Goal: Information Seeking & Learning: Find specific fact

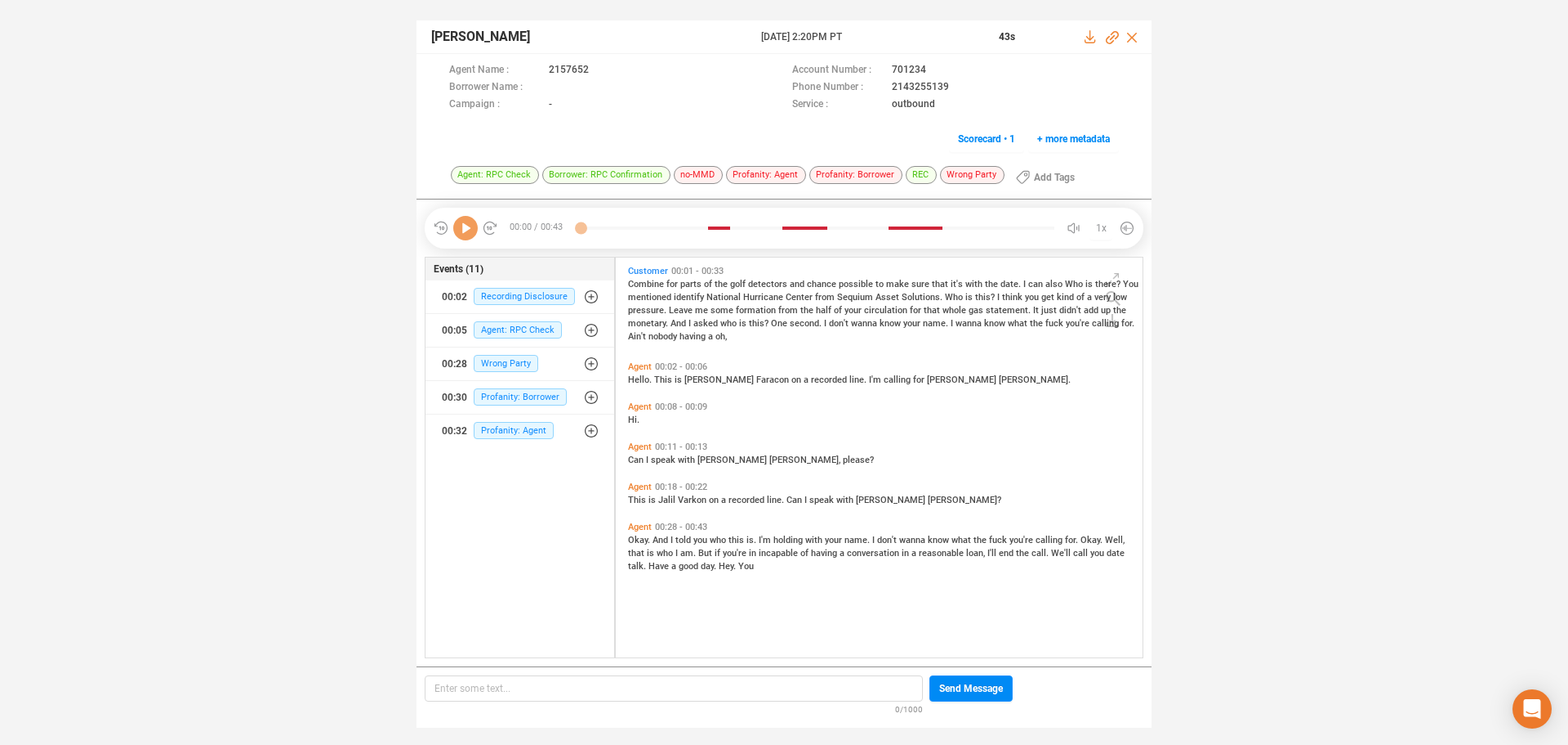
scroll to position [396, 519]
click at [474, 234] on icon at bounding box center [466, 228] width 25 height 25
click at [541, 429] on span "Profanity: Agent" at bounding box center [514, 430] width 80 height 17
click at [527, 465] on span "Profanity: Agent" at bounding box center [525, 463] width 80 height 17
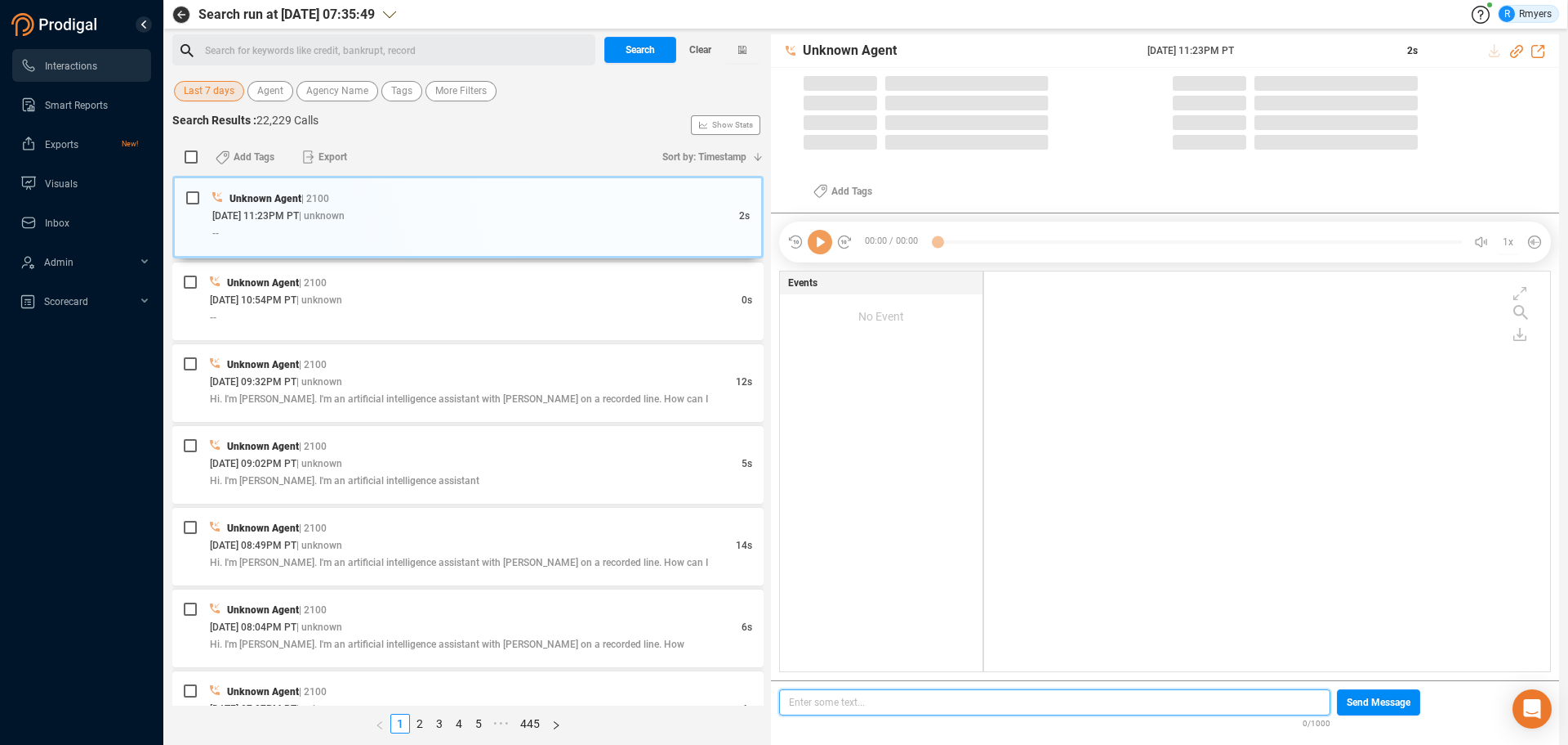
scroll to position [5, 9]
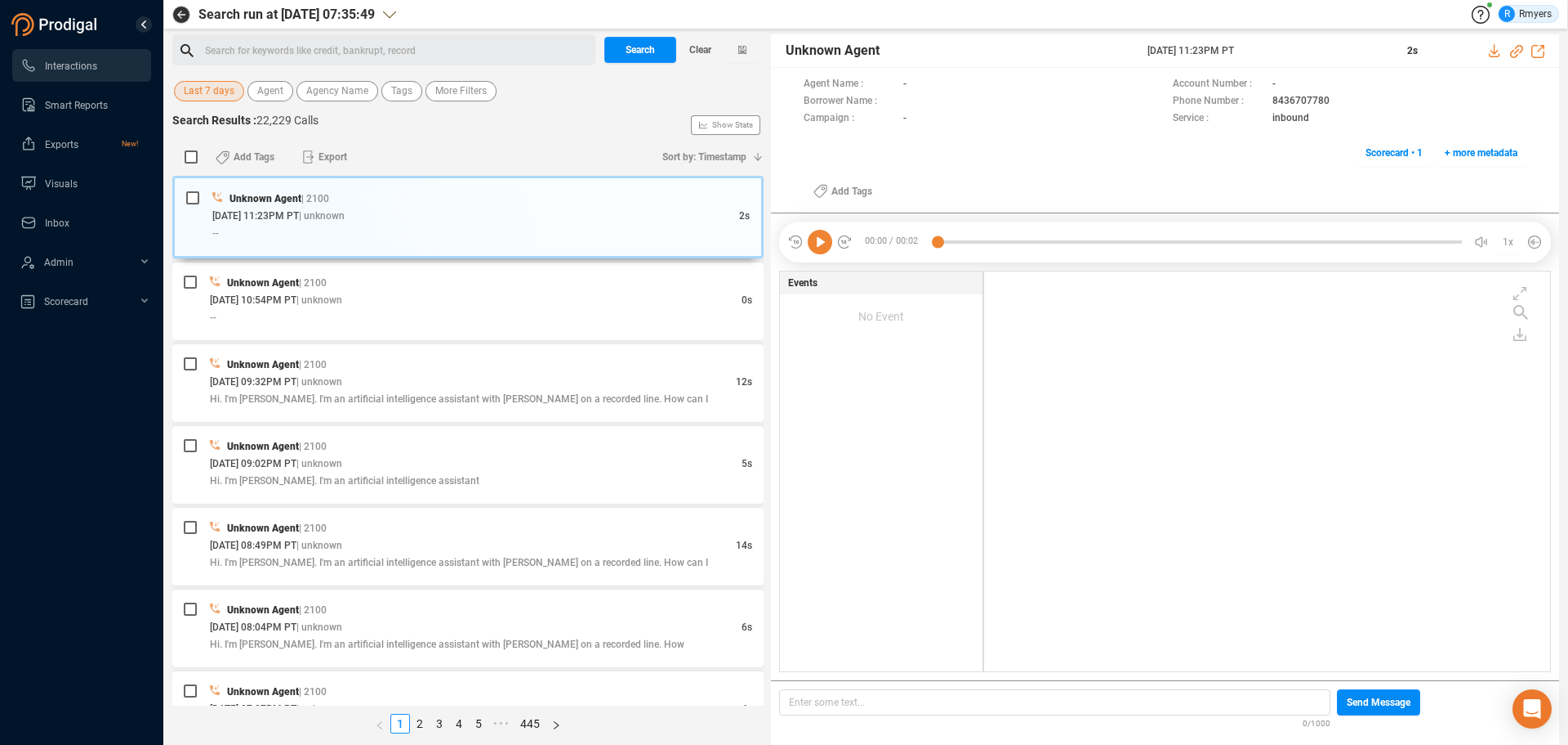
click at [231, 90] on span "Last 7 days" at bounding box center [210, 90] width 51 height 21
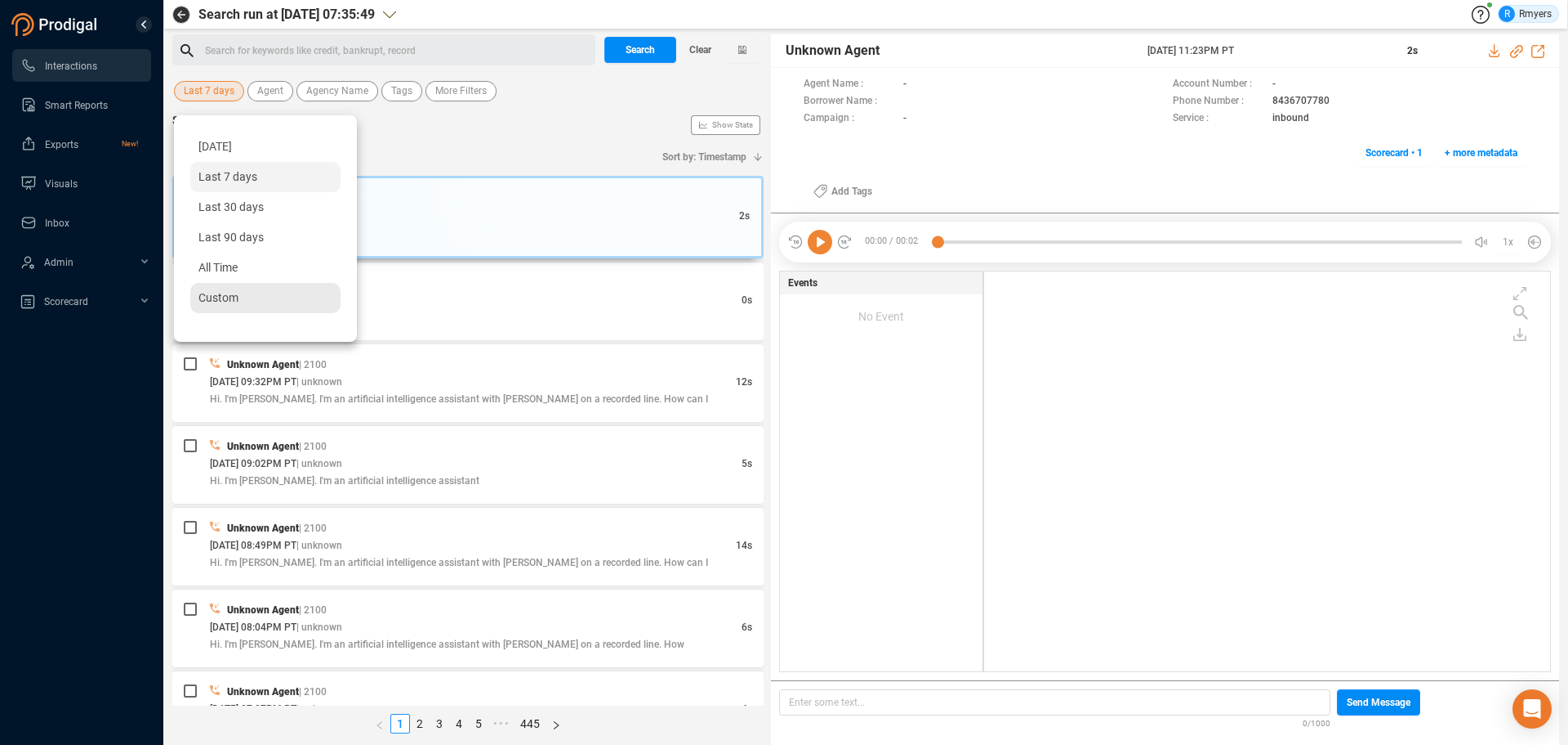
click at [213, 285] on div "Custom" at bounding box center [265, 298] width 150 height 30
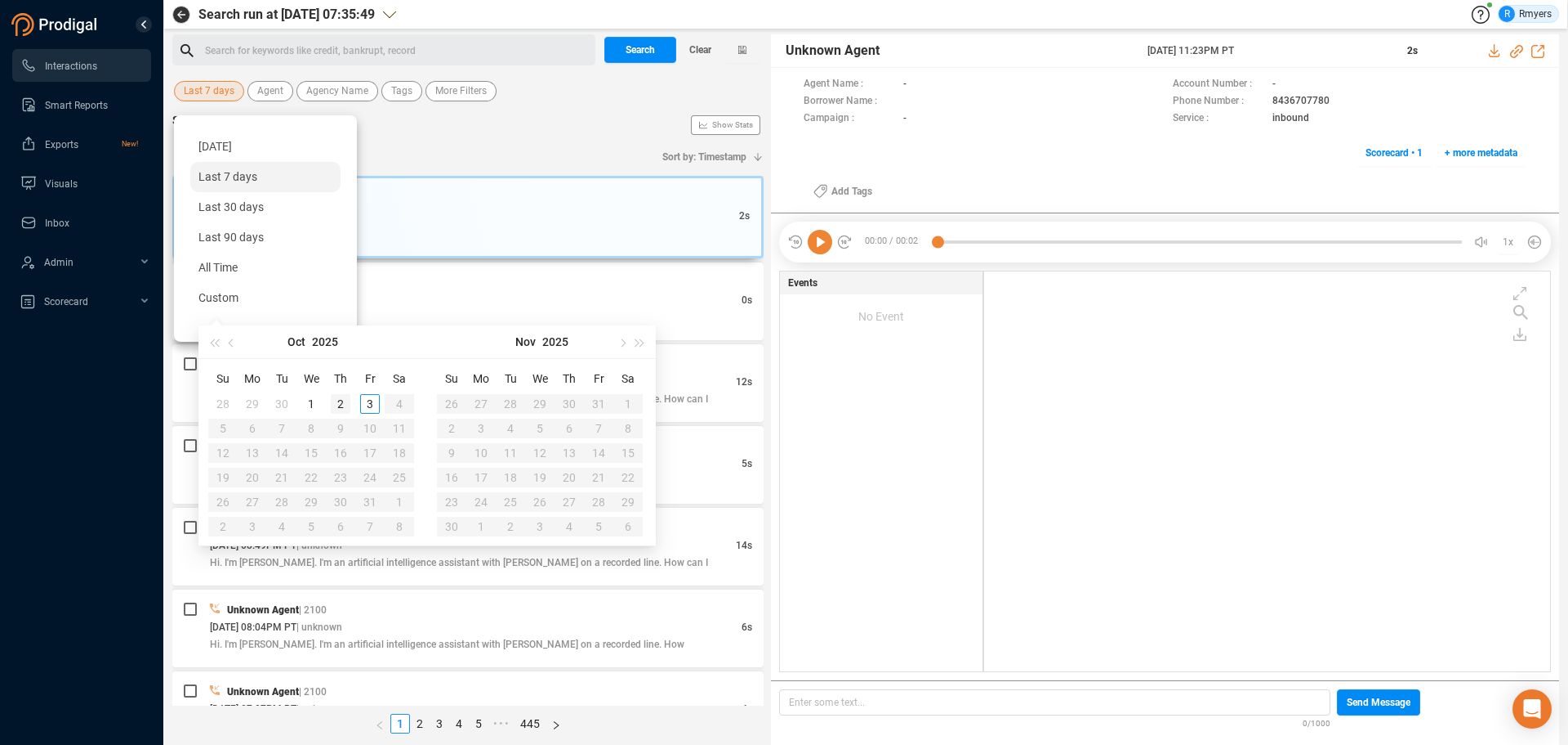
type input "[DATE]"
click at [339, 399] on div "2" at bounding box center [341, 404] width 20 height 20
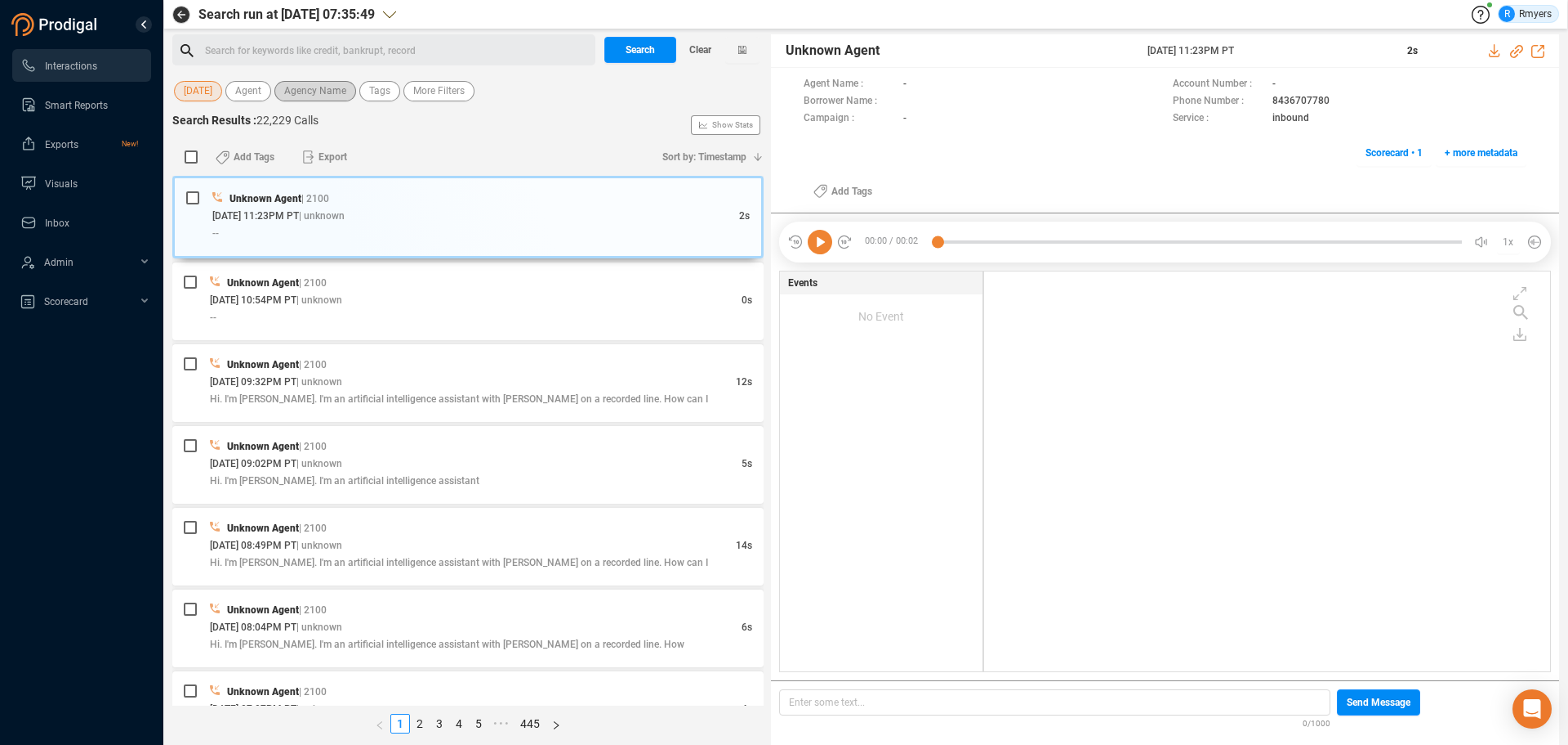
drag, startPoint x: 324, startPoint y: 90, endPoint x: 316, endPoint y: 96, distance: 10.0
click at [323, 90] on span "Agency Name" at bounding box center [316, 90] width 62 height 21
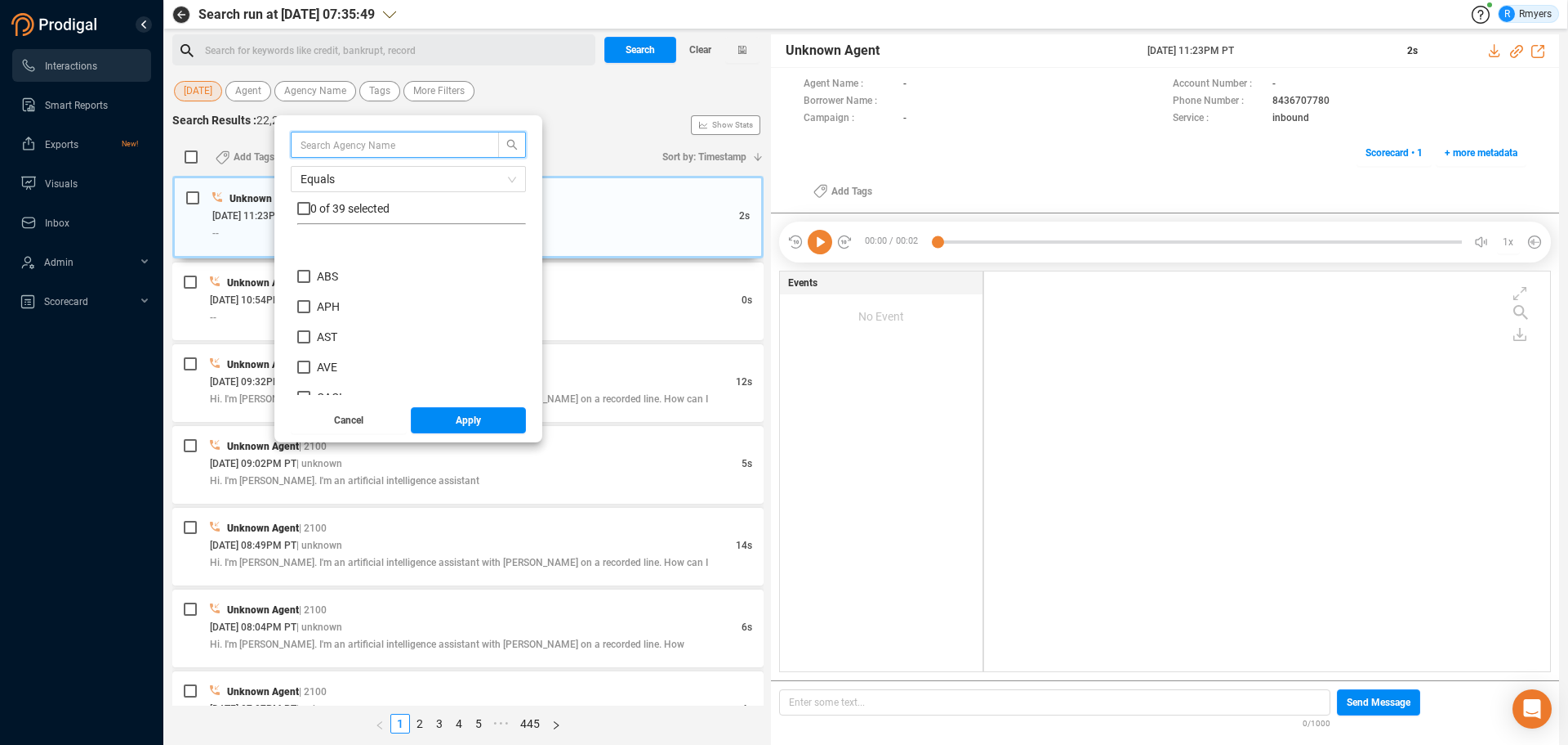
scroll to position [245, 0]
click at [325, 327] on span "CRM" at bounding box center [330, 334] width 25 height 13
click at [311, 327] on input "CRM" at bounding box center [304, 334] width 13 height 13
checkbox input "true"
click at [446, 415] on button "Apply" at bounding box center [468, 420] width 116 height 26
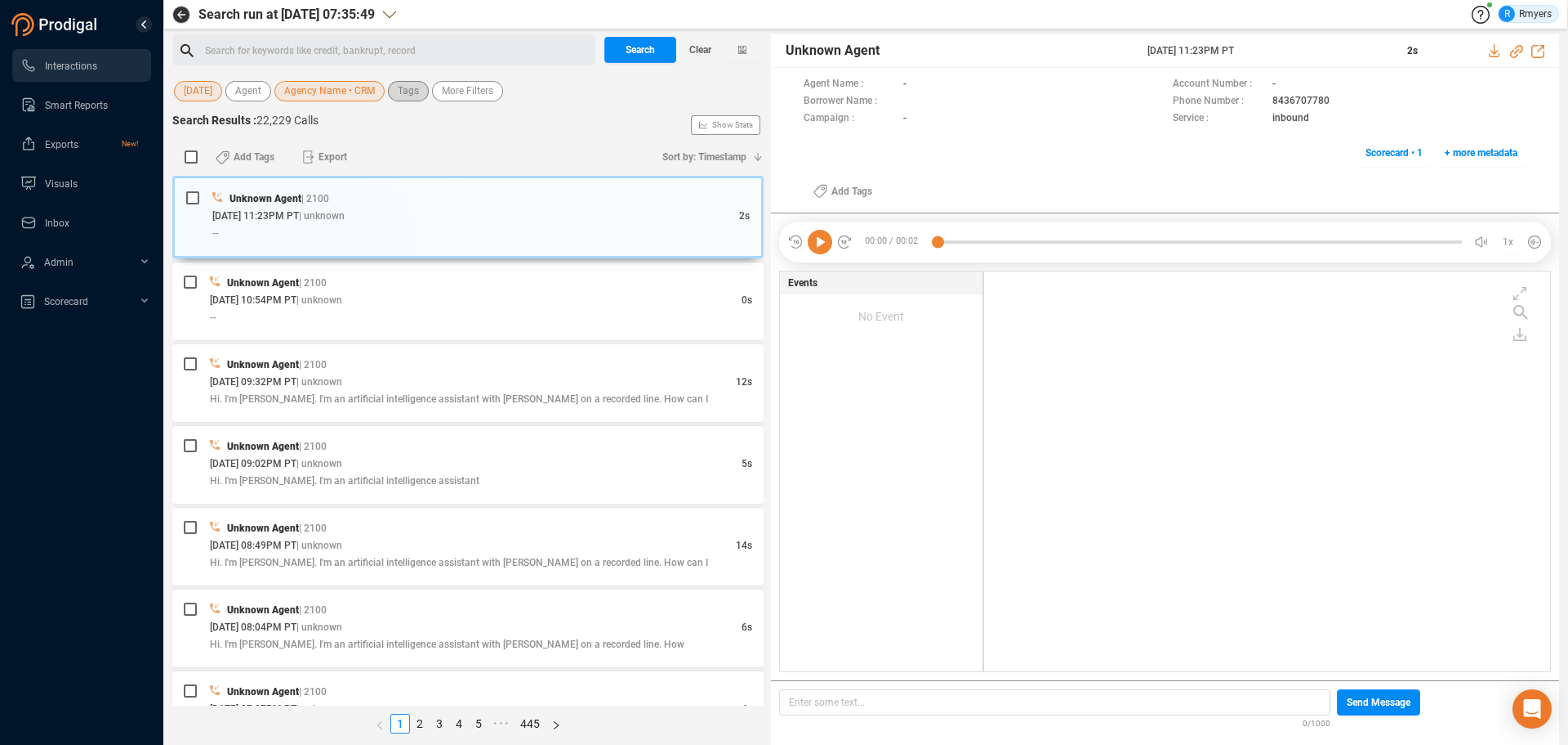
click at [417, 91] on span "Tags" at bounding box center [408, 90] width 21 height 21
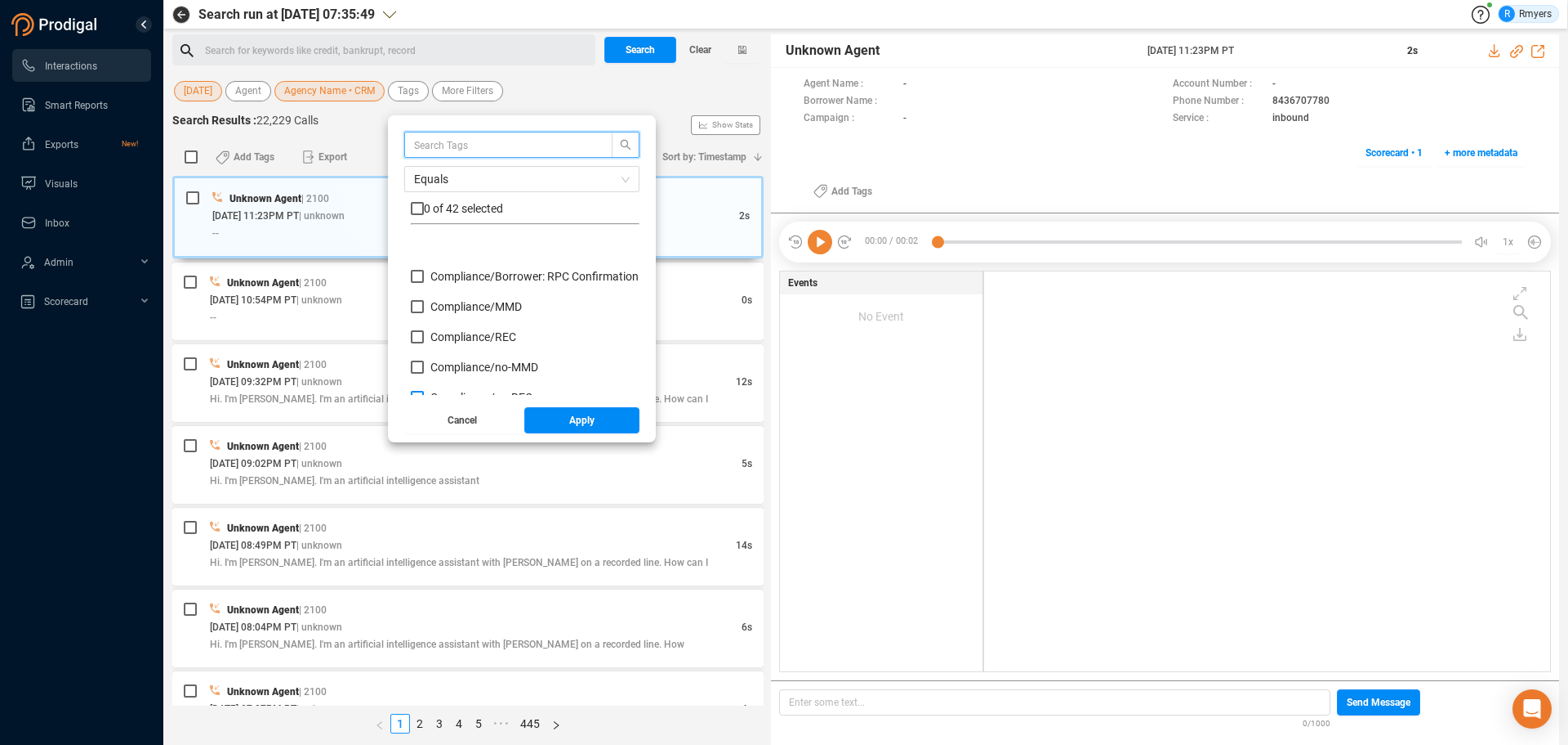
scroll to position [164, 0]
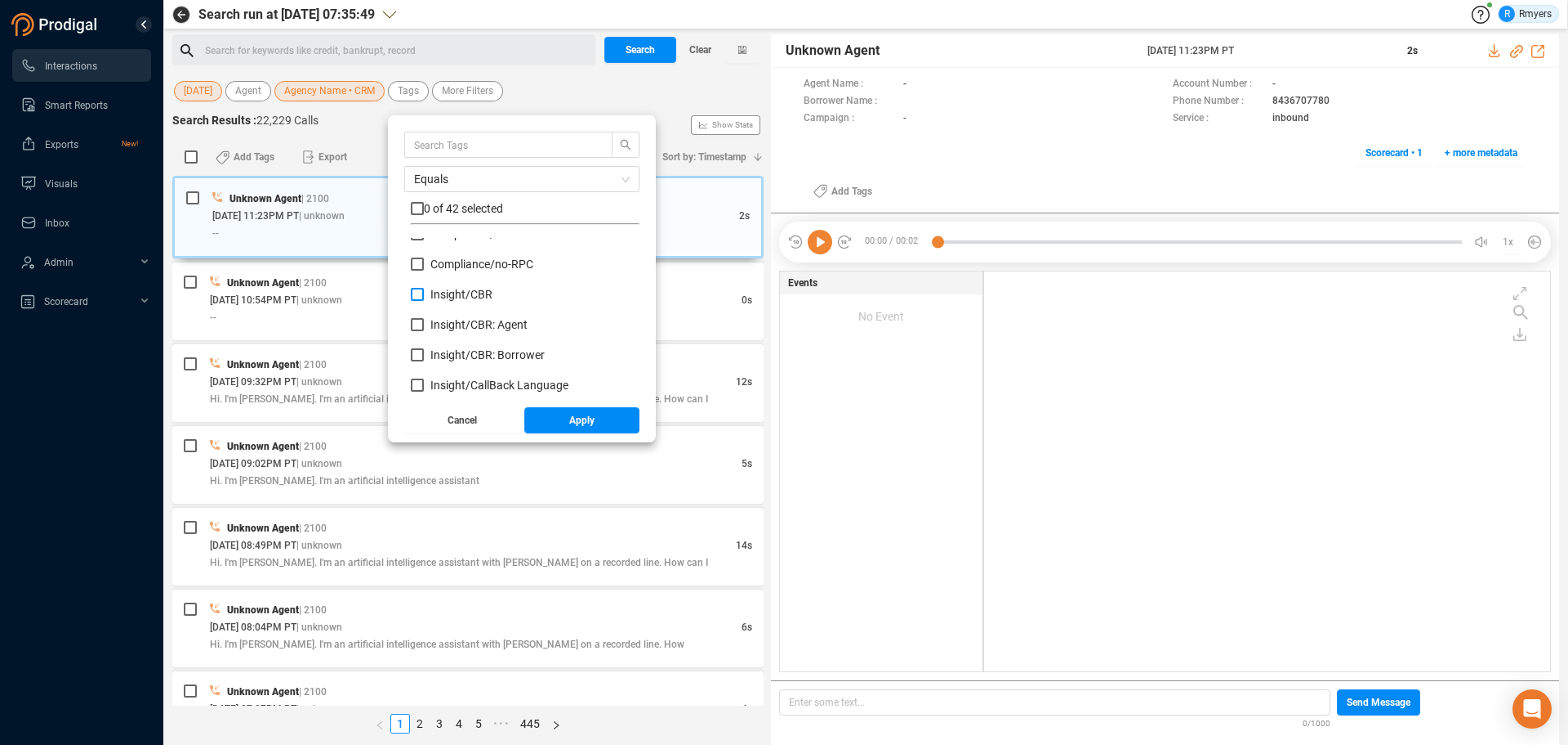
click at [435, 288] on span "Insight/ CBR" at bounding box center [462, 294] width 62 height 13
click at [424, 288] on input "Insight/ CBR" at bounding box center [417, 294] width 13 height 13
checkbox input "true"
click at [444, 322] on span "Insight/ CBR: Agent" at bounding box center [479, 325] width 97 height 13
click at [424, 322] on input "Insight/ CBR: Agent" at bounding box center [417, 325] width 13 height 13
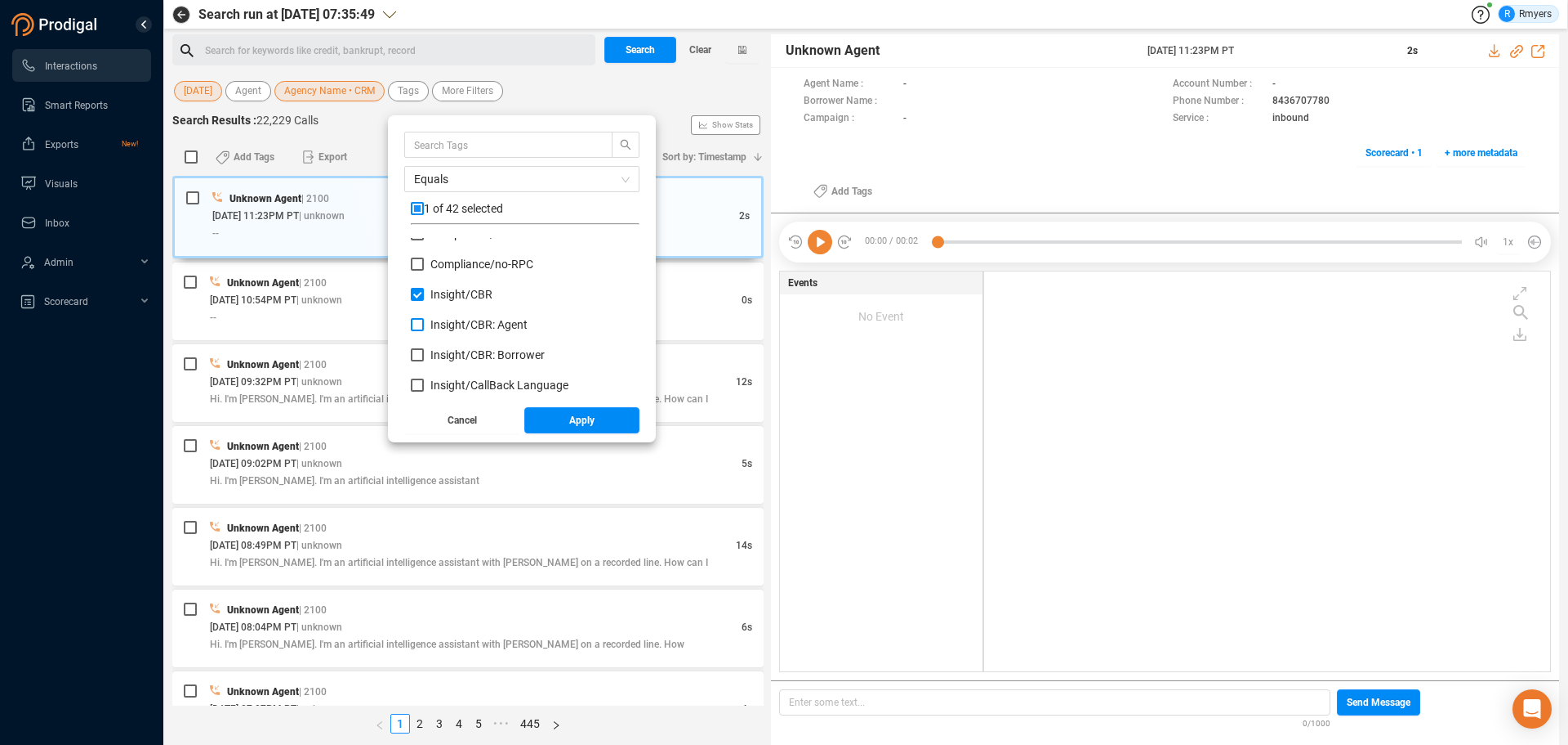
checkbox input "true"
click at [449, 353] on span "Insight/ CBR: Borrower" at bounding box center [487, 354] width 114 height 13
click at [424, 353] on input "Insight/ CBR: Borrower" at bounding box center [417, 354] width 13 height 13
checkbox input "true"
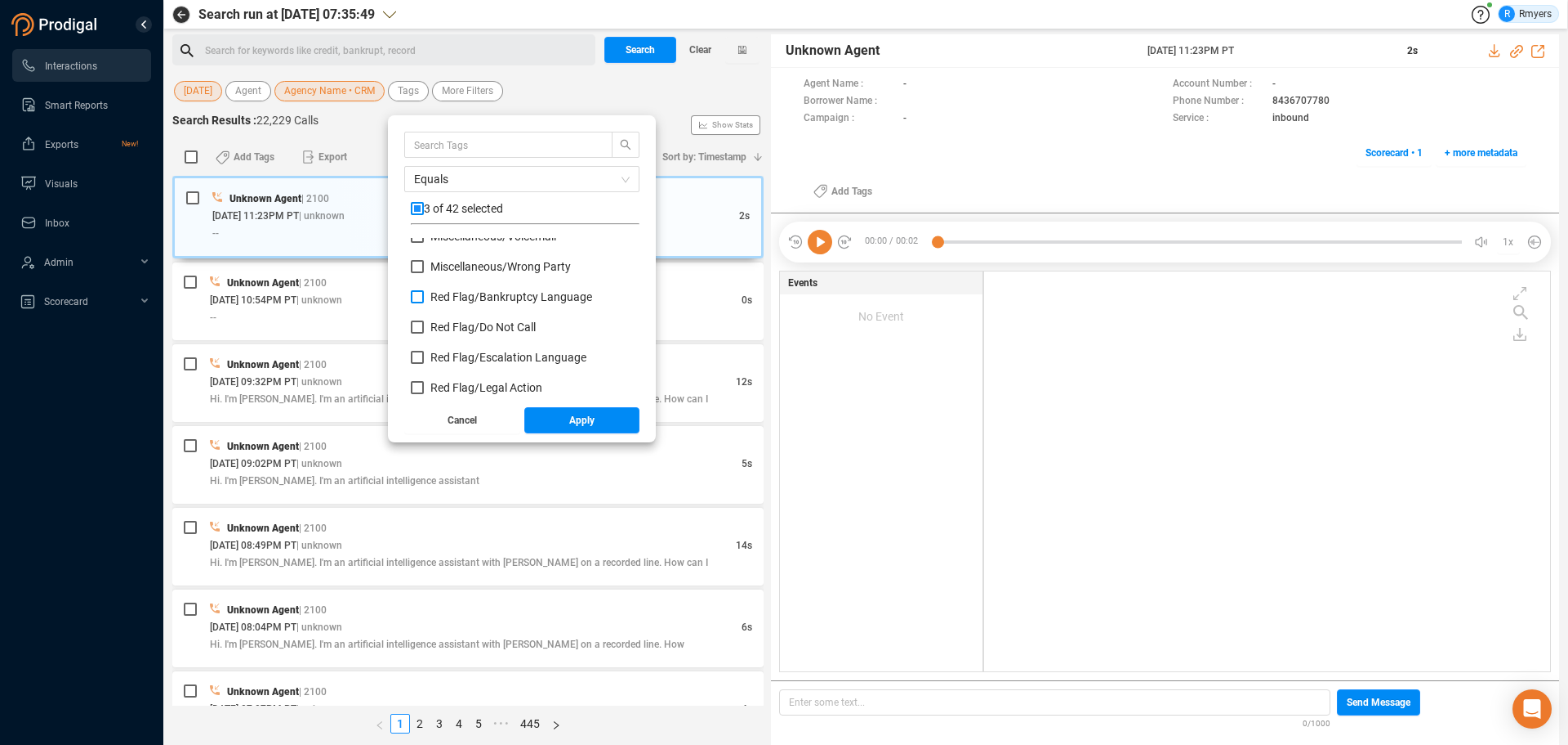
click at [456, 294] on span "Red Flag/ Bankruptcy Language" at bounding box center [511, 297] width 162 height 13
click at [424, 294] on input "Red Flag/ Bankruptcy Language" at bounding box center [417, 297] width 13 height 13
checkbox input "true"
click at [455, 360] on span "Red Flag/ Escalation Language" at bounding box center [509, 357] width 156 height 13
click at [424, 360] on input "Red Flag/ Escalation Language" at bounding box center [417, 357] width 13 height 13
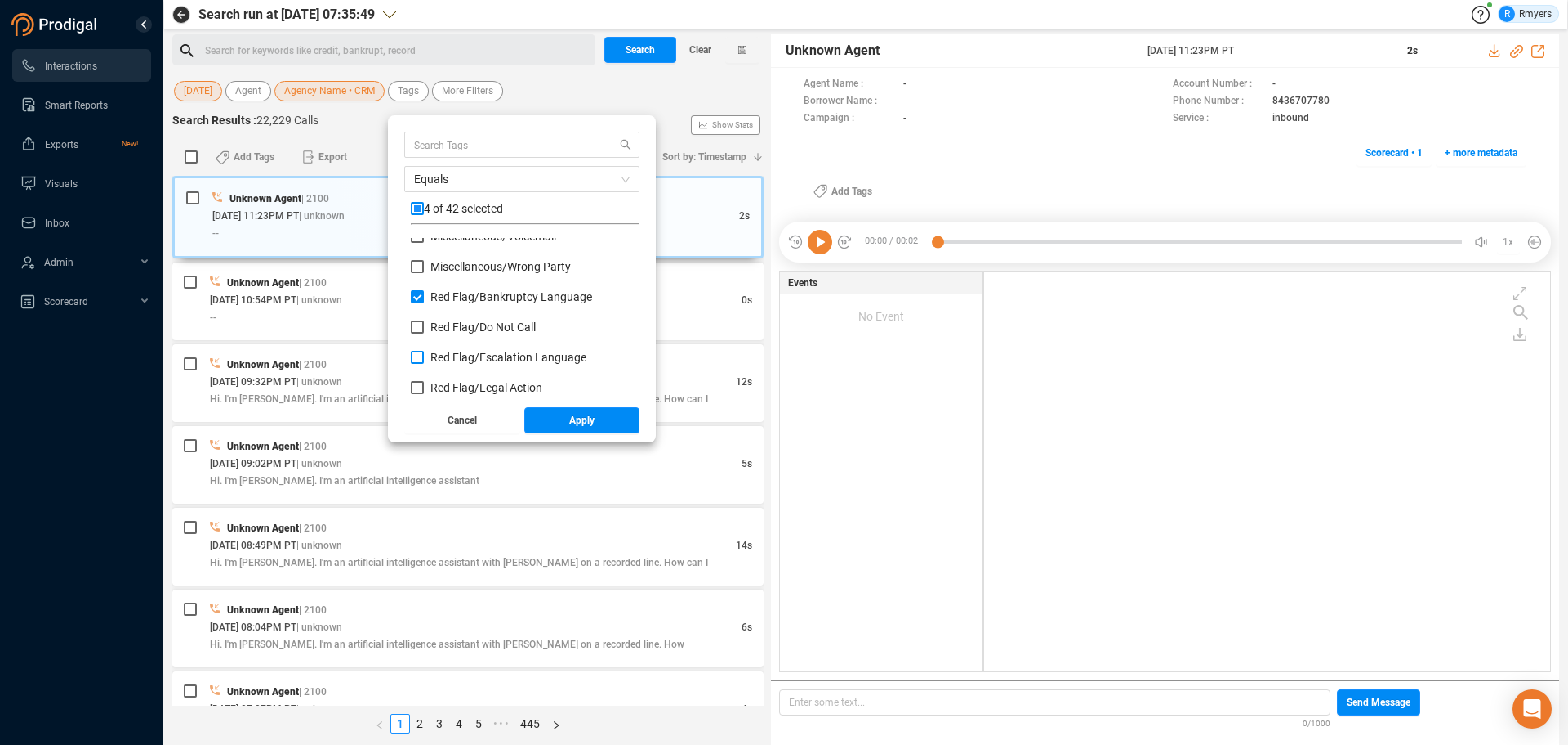
checkbox input "true"
click at [455, 389] on span "Red Flag/ Legal Action" at bounding box center [487, 387] width 112 height 13
click at [424, 389] on input "Red Flag/ Legal Action" at bounding box center [417, 387] width 13 height 13
checkbox input "true"
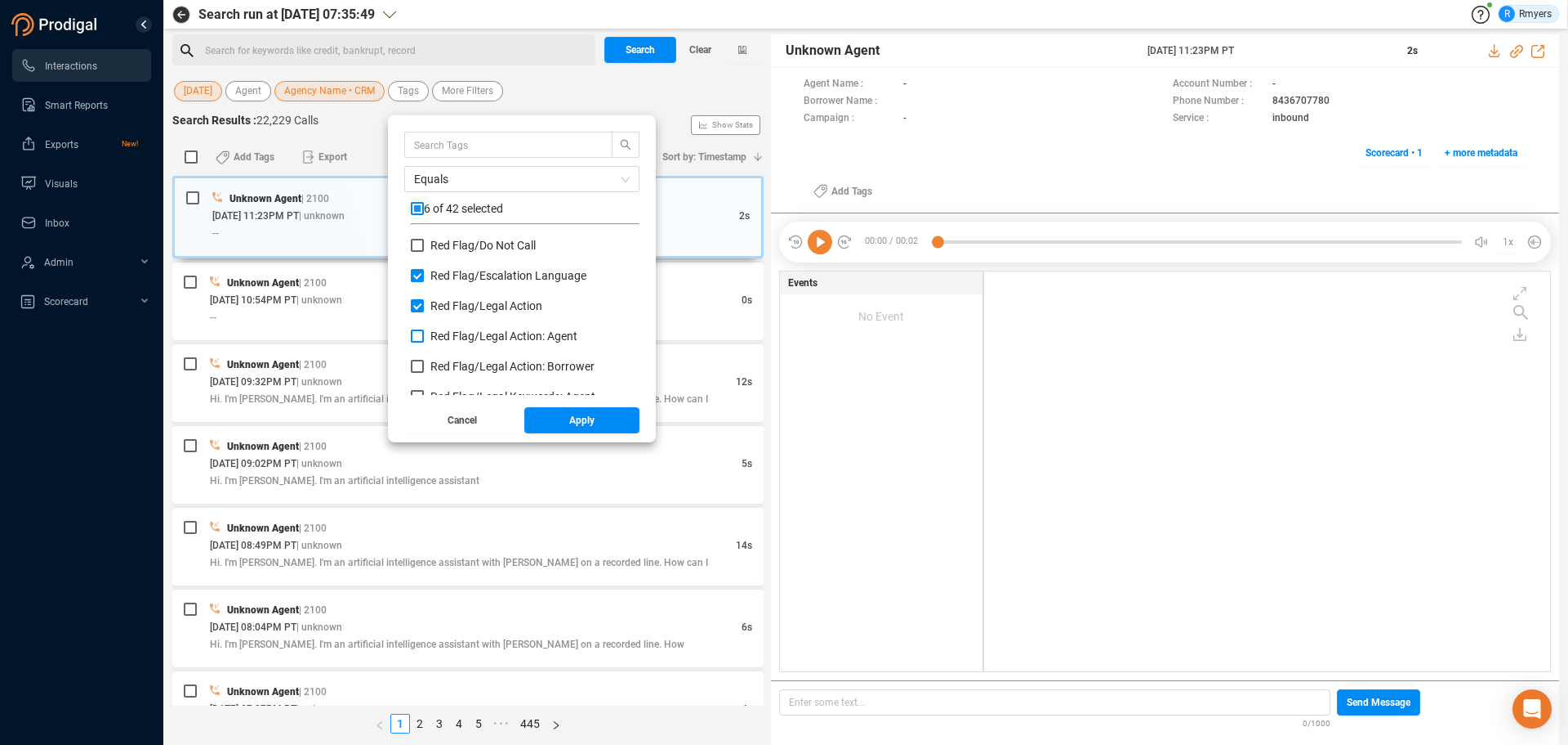
click at [462, 335] on span "Red Flag/ Legal Action: Agent" at bounding box center [504, 336] width 147 height 13
click at [424, 335] on input "Red Flag/ Legal Action: Agent" at bounding box center [417, 336] width 13 height 13
checkbox input "true"
click at [459, 360] on span "Red Flag/ Legal Action: Borrower" at bounding box center [513, 366] width 164 height 13
click at [424, 360] on input "Red Flag/ Legal Action: Borrower" at bounding box center [417, 366] width 13 height 13
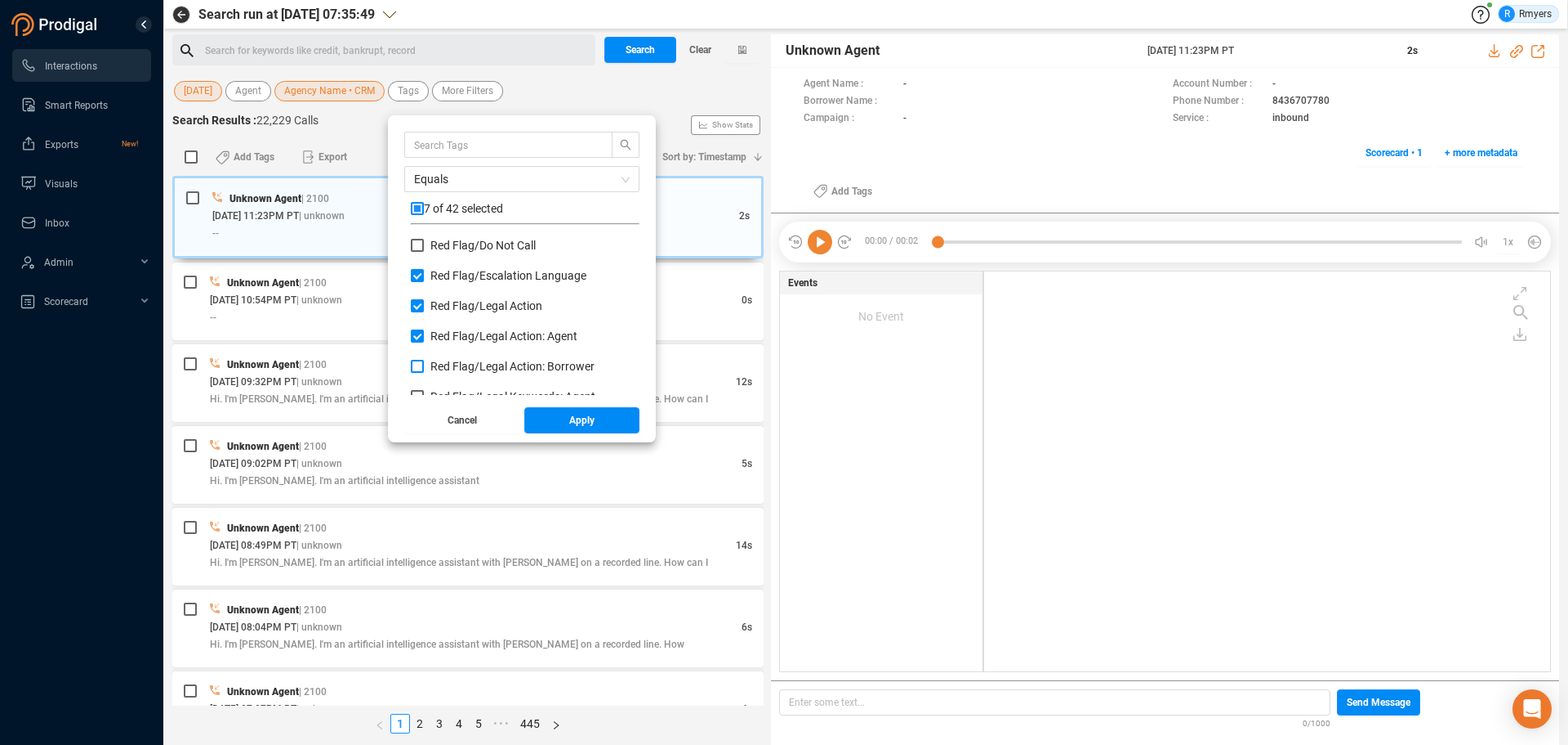
checkbox input "true"
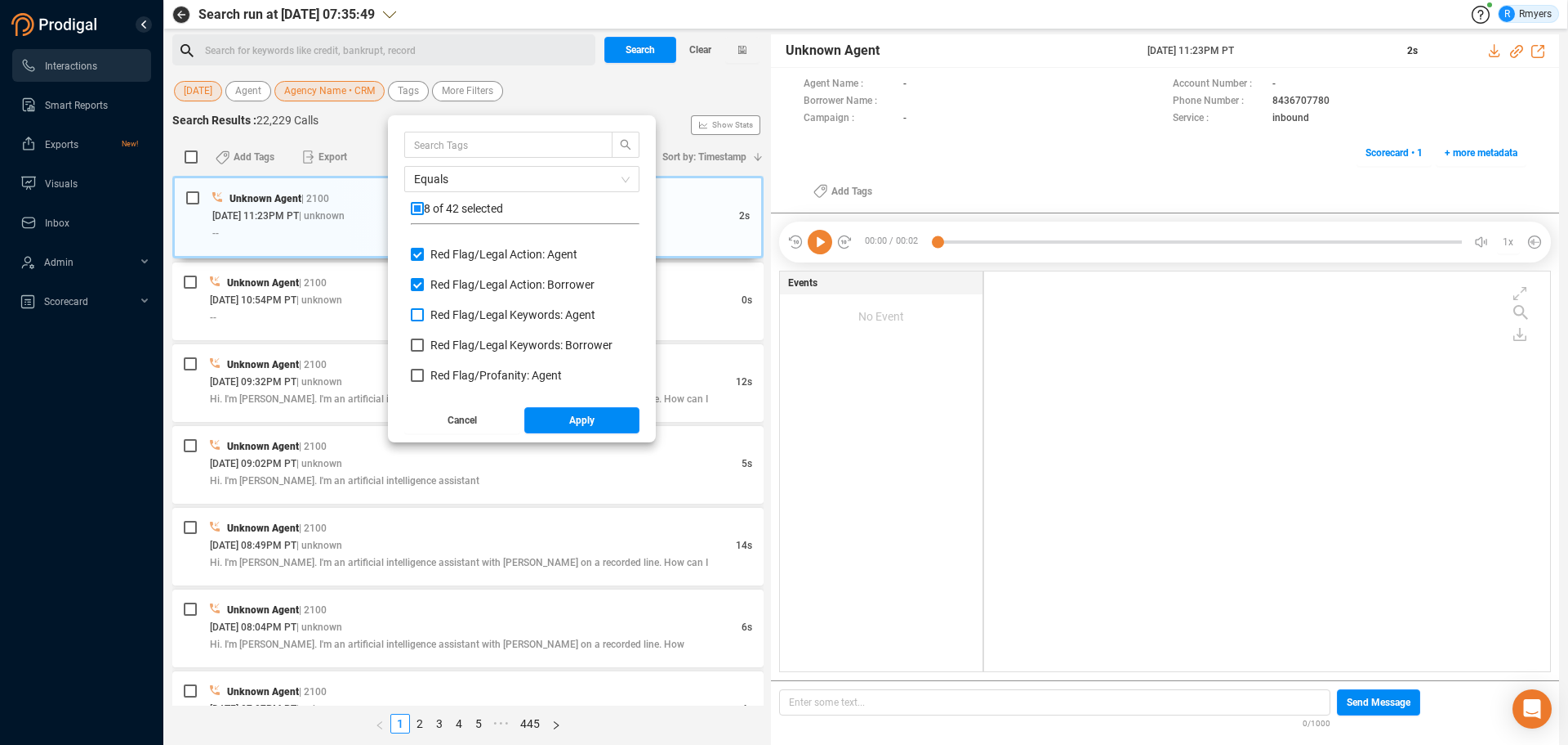
click at [461, 318] on span "Red Flag/ Legal Keywords: Agent" at bounding box center [513, 315] width 165 height 13
click at [424, 318] on input "Red Flag/ Legal Keywords: Agent" at bounding box center [417, 315] width 13 height 13
checkbox input "true"
click at [455, 345] on span "Red Flag/ Legal Keywords: Borrower" at bounding box center [522, 345] width 182 height 13
click at [424, 345] on input "Red Flag/ Legal Keywords: Borrower" at bounding box center [417, 345] width 13 height 13
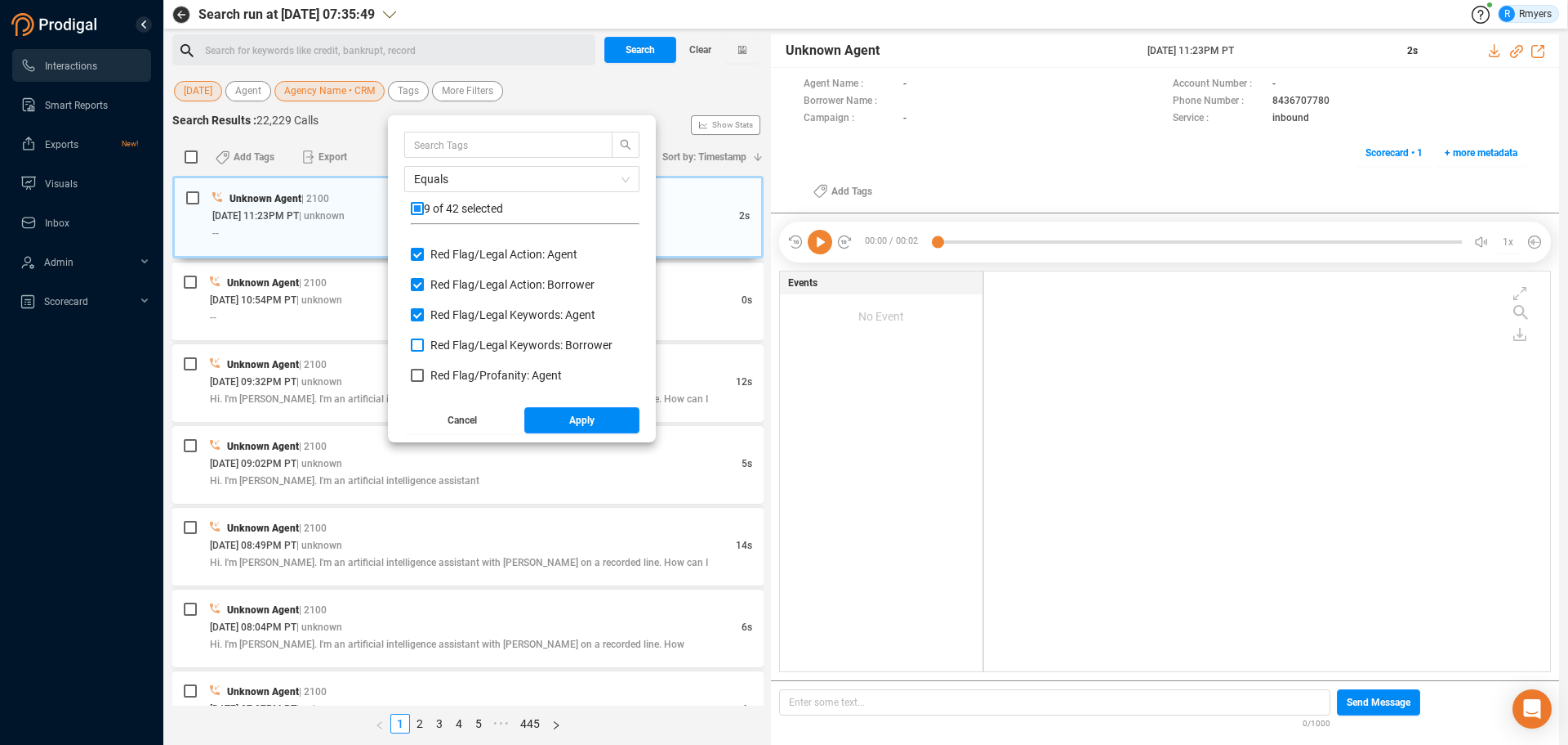
checkbox input "true"
click at [456, 379] on span "Red Flag/ Profanity: Agent" at bounding box center [496, 375] width 131 height 13
click at [424, 379] on input "Red Flag/ Profanity: Agent" at bounding box center [417, 375] width 13 height 13
checkbox input "true"
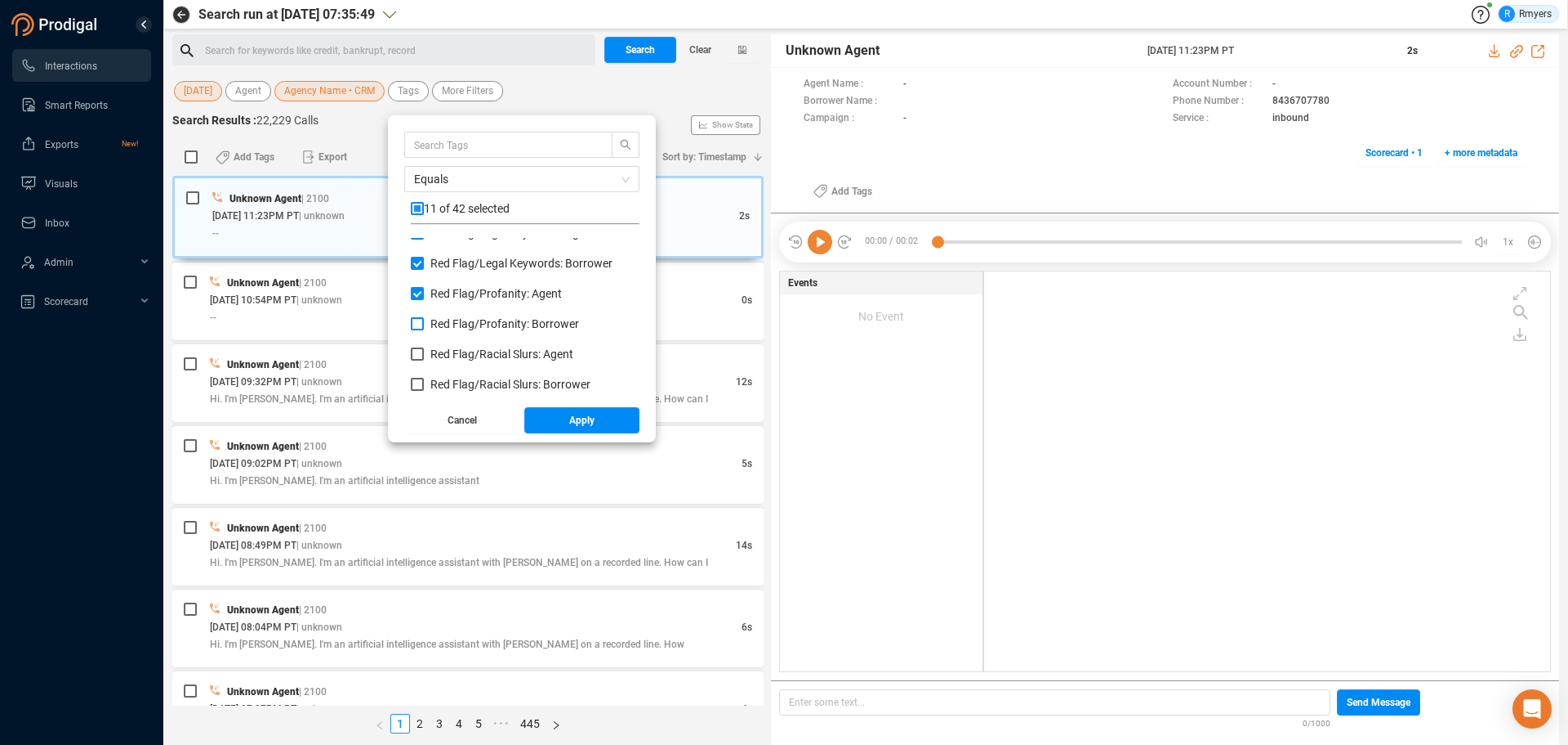
click at [450, 322] on span "Red Flag/ Profanity: Borrower" at bounding box center [505, 324] width 149 height 13
click at [424, 322] on input "Red Flag/ Profanity: Borrower" at bounding box center [417, 324] width 13 height 13
checkbox input "true"
click at [450, 347] on label "Red Flag/ Racial Slurs: Agent" at bounding box center [496, 354] width 169 height 17
click at [424, 347] on input "Red Flag/ Racial Slurs: Agent" at bounding box center [417, 354] width 13 height 13
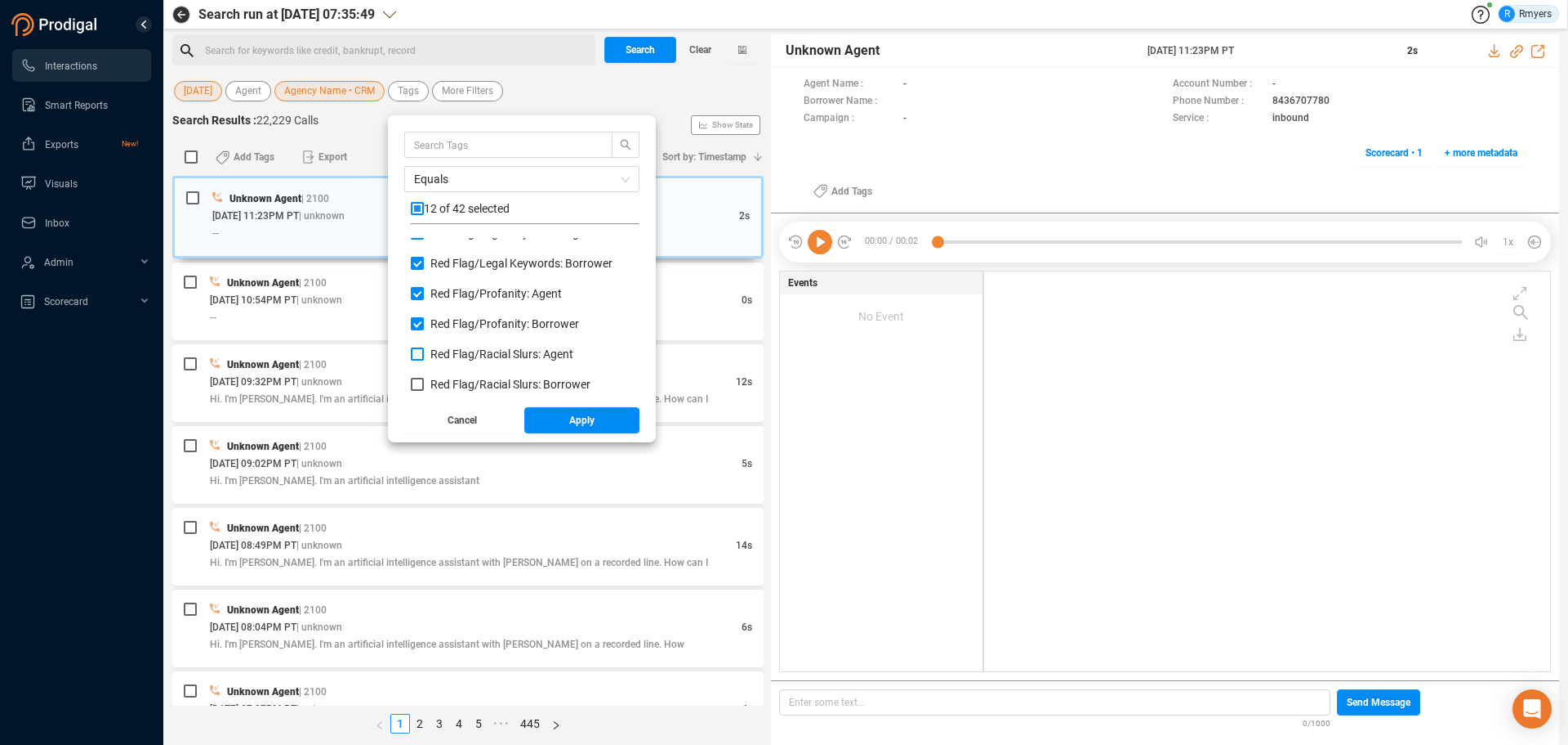
checkbox input "true"
click at [444, 381] on span "Red Flag/ Racial Slurs: Borrower" at bounding box center [510, 384] width 160 height 13
click at [424, 381] on input "Red Flag/ Racial Slurs: Borrower" at bounding box center [417, 384] width 13 height 13
checkbox input "true"
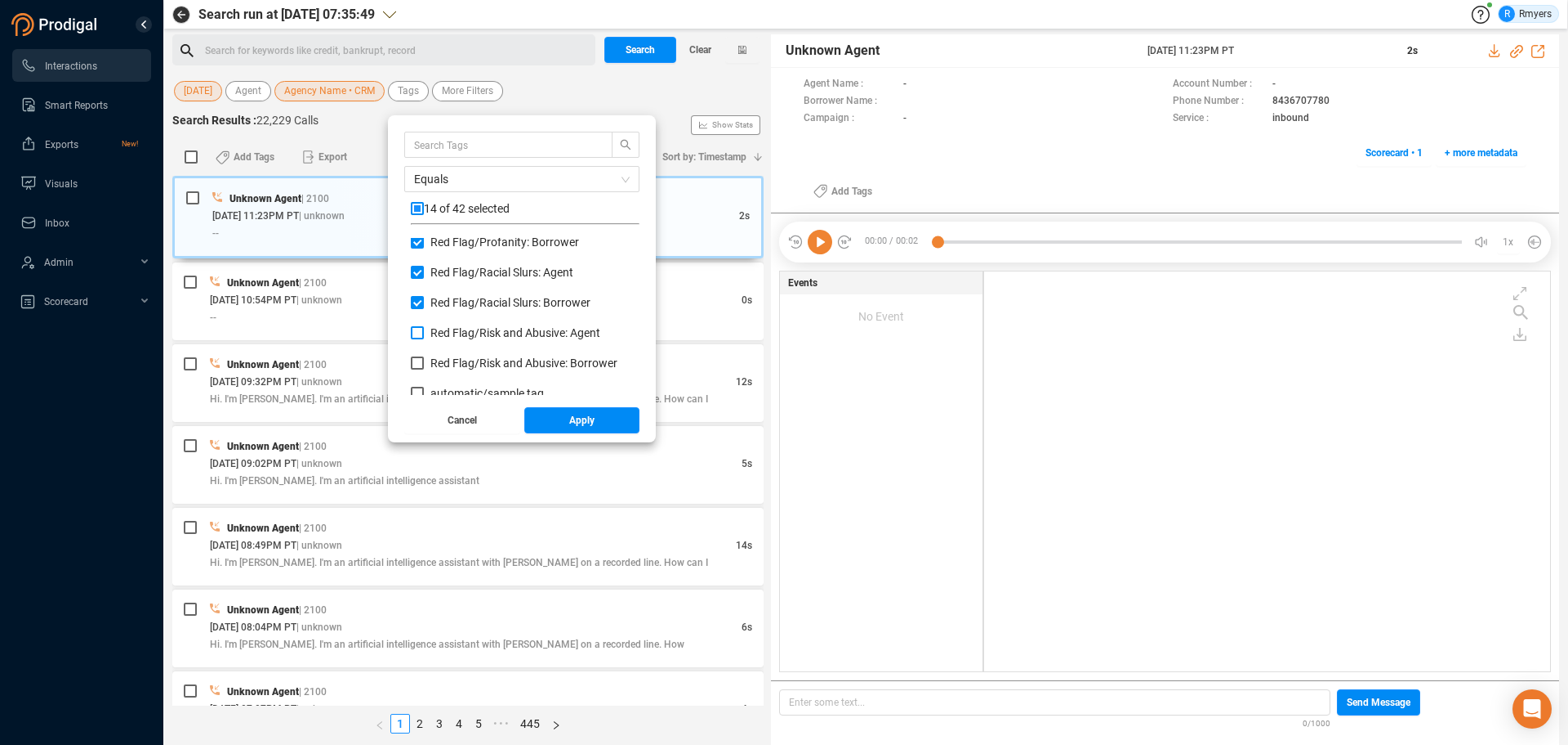
click at [450, 331] on span "Red Flag/ Risk and Abusive: Agent" at bounding box center [515, 333] width 170 height 13
click at [424, 331] on input "Red Flag/ Risk and Abusive: Agent" at bounding box center [417, 333] width 13 height 13
checkbox input "true"
click at [450, 359] on span "Red Flag/ Risk and Abusive: Borrower" at bounding box center [524, 363] width 187 height 13
click at [424, 359] on input "Red Flag/ Risk and Abusive: Borrower" at bounding box center [417, 363] width 13 height 13
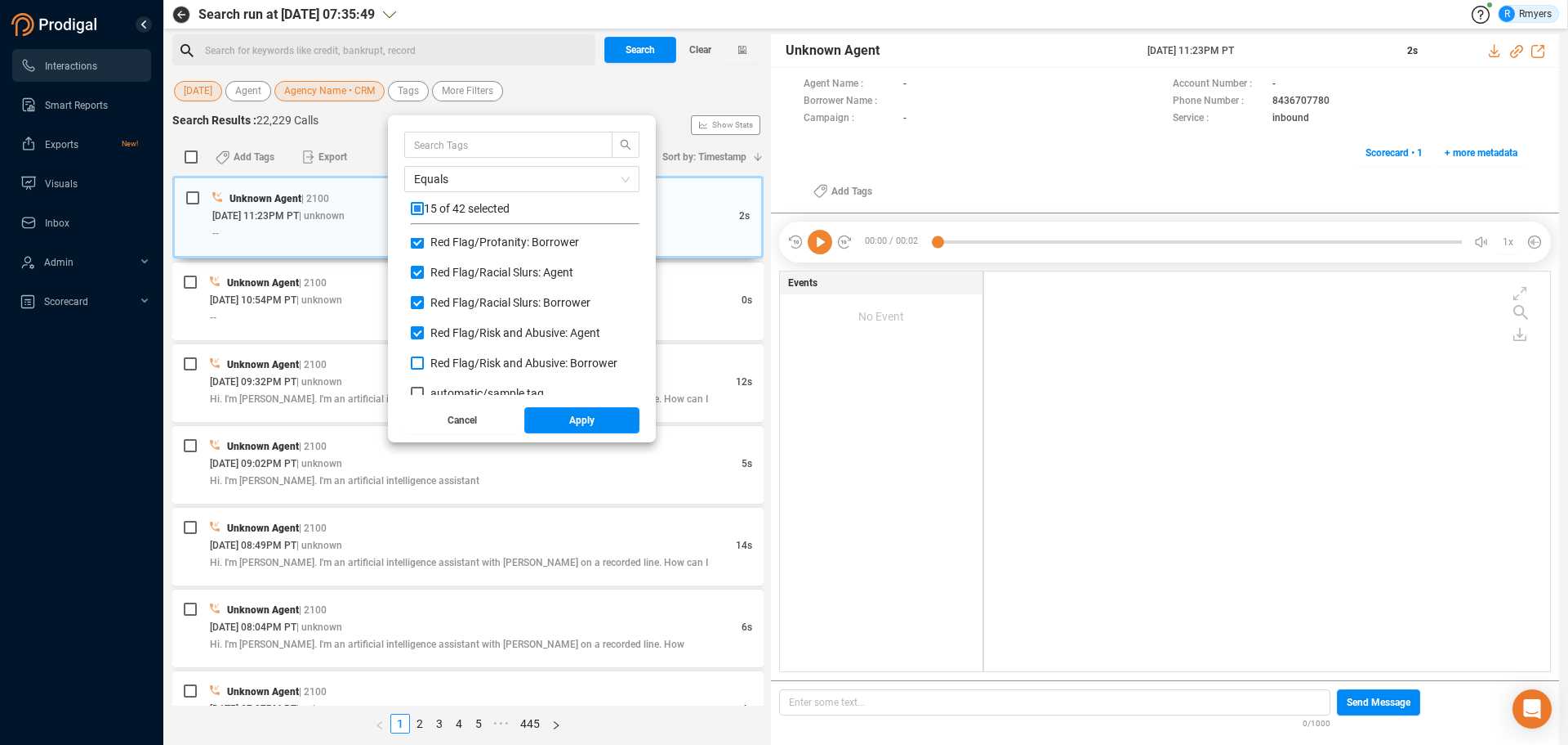
checkbox input "true"
click at [557, 414] on button "Apply" at bounding box center [582, 420] width 116 height 26
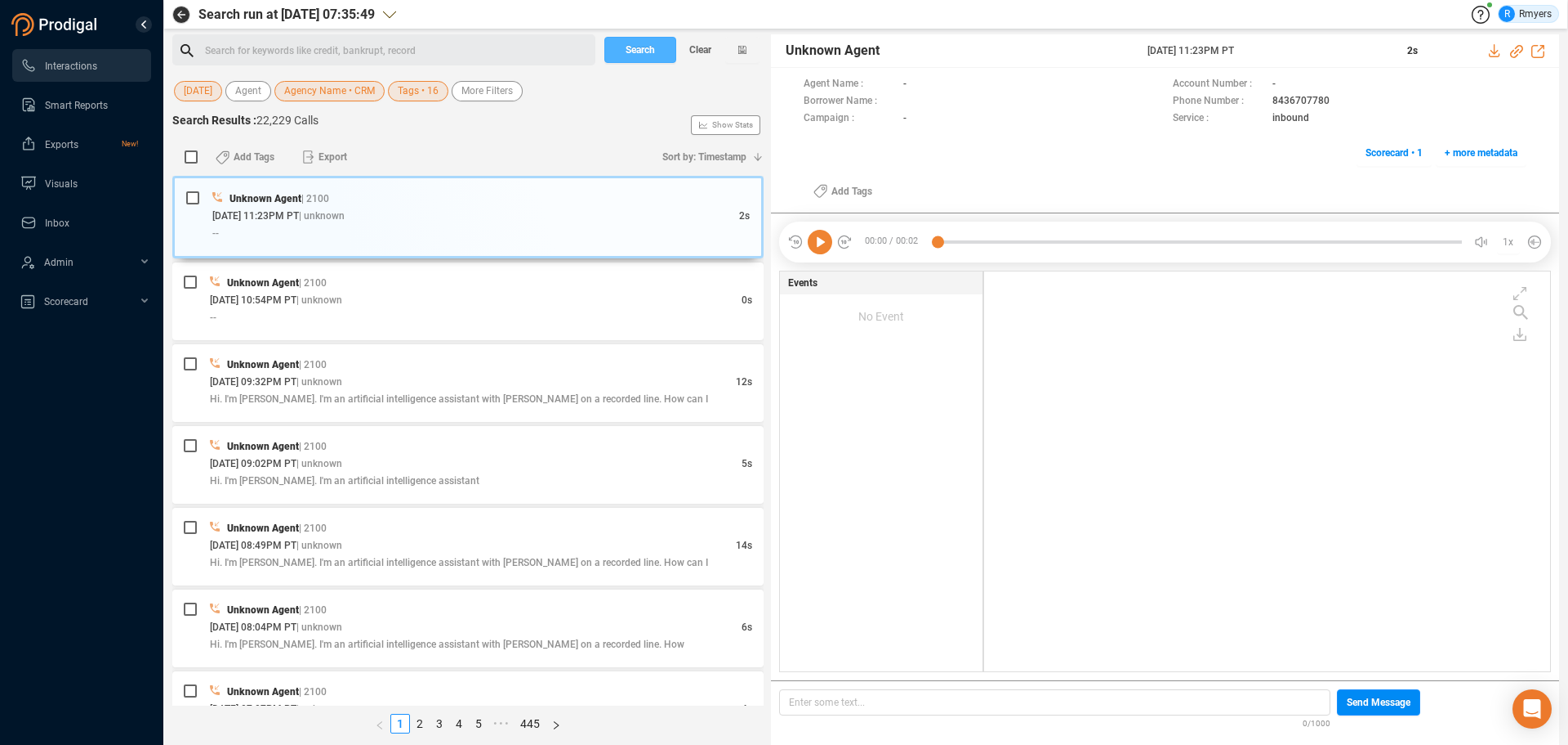
click at [644, 45] on span "Search" at bounding box center [640, 50] width 30 height 26
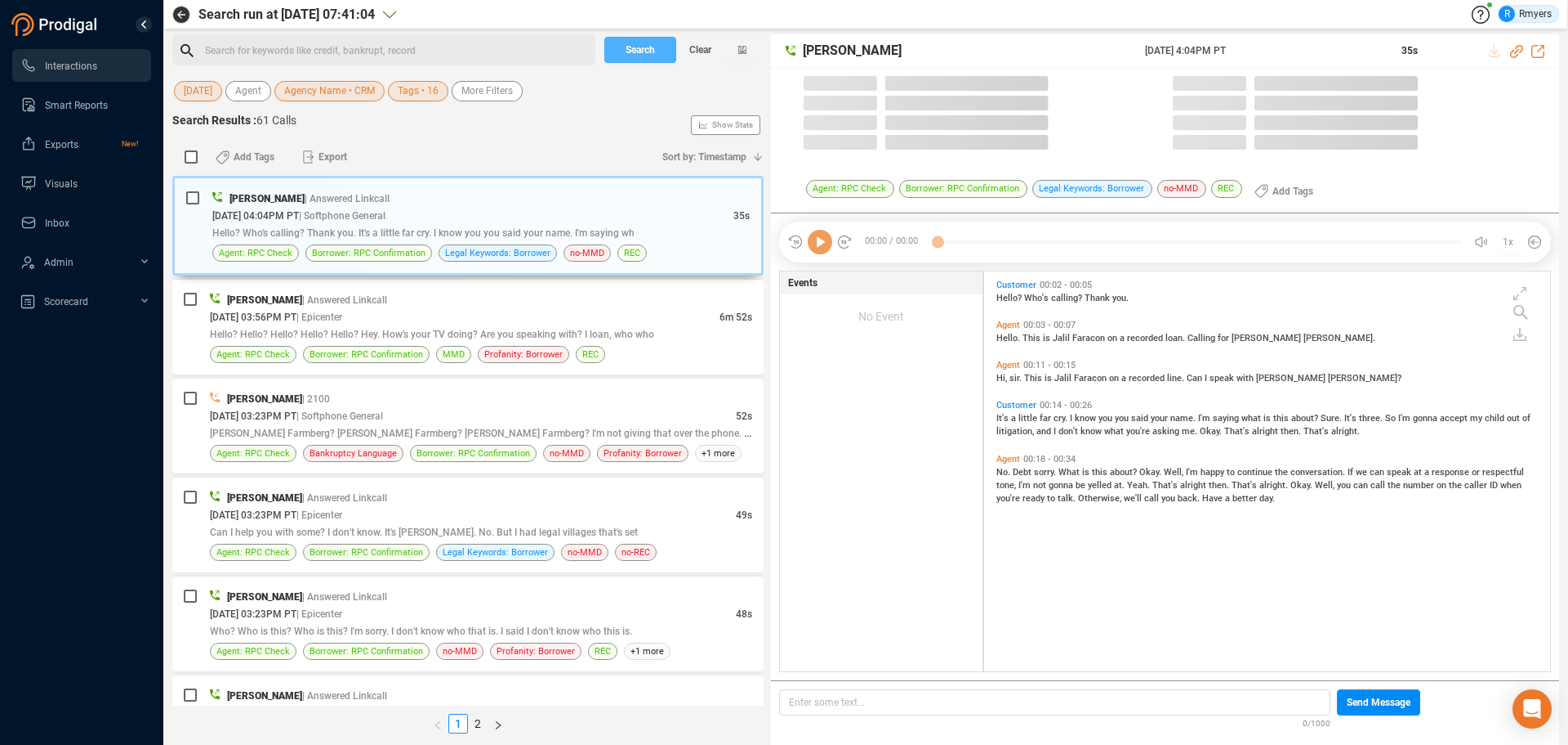
scroll to position [396, 558]
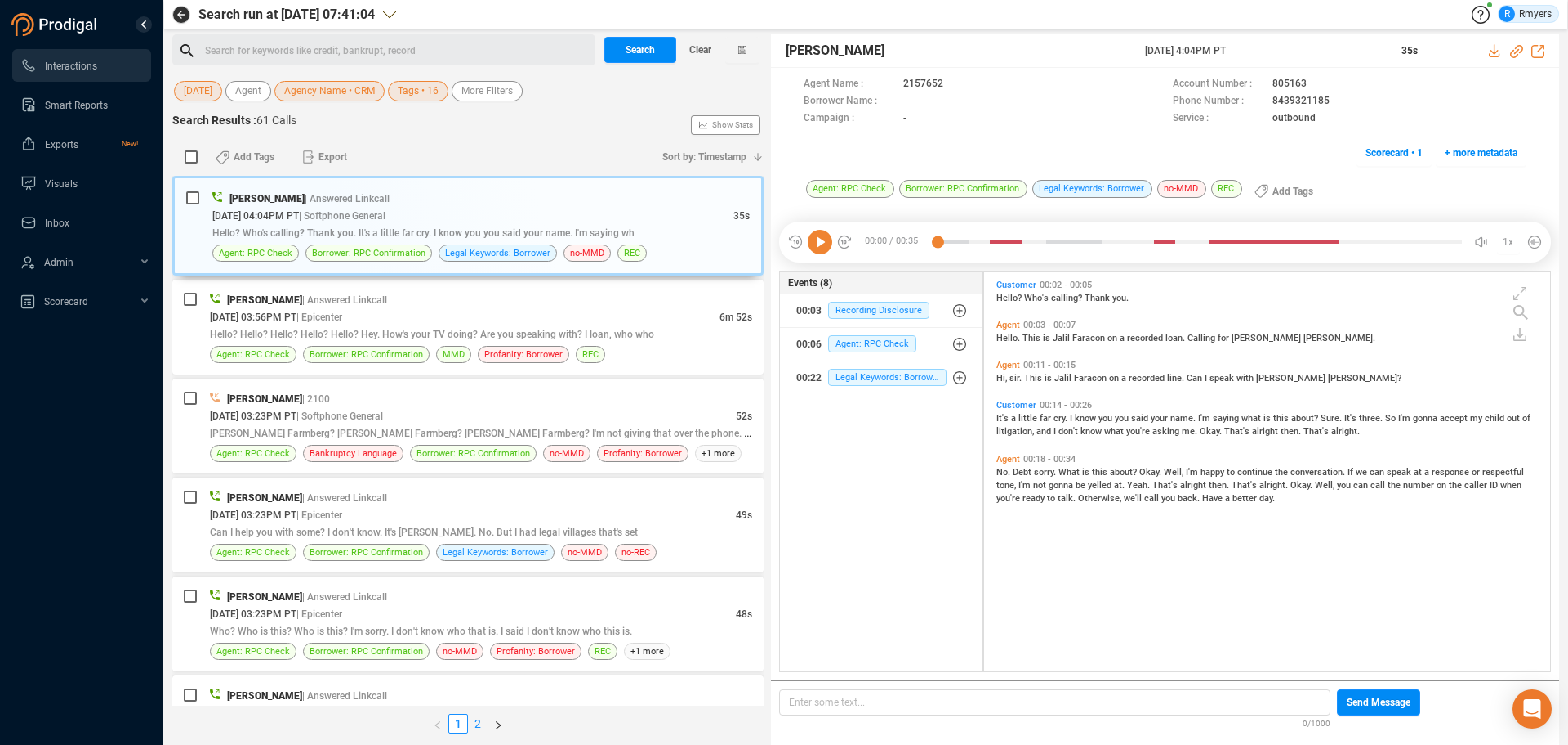
click at [476, 725] on link "2" at bounding box center [478, 724] width 18 height 18
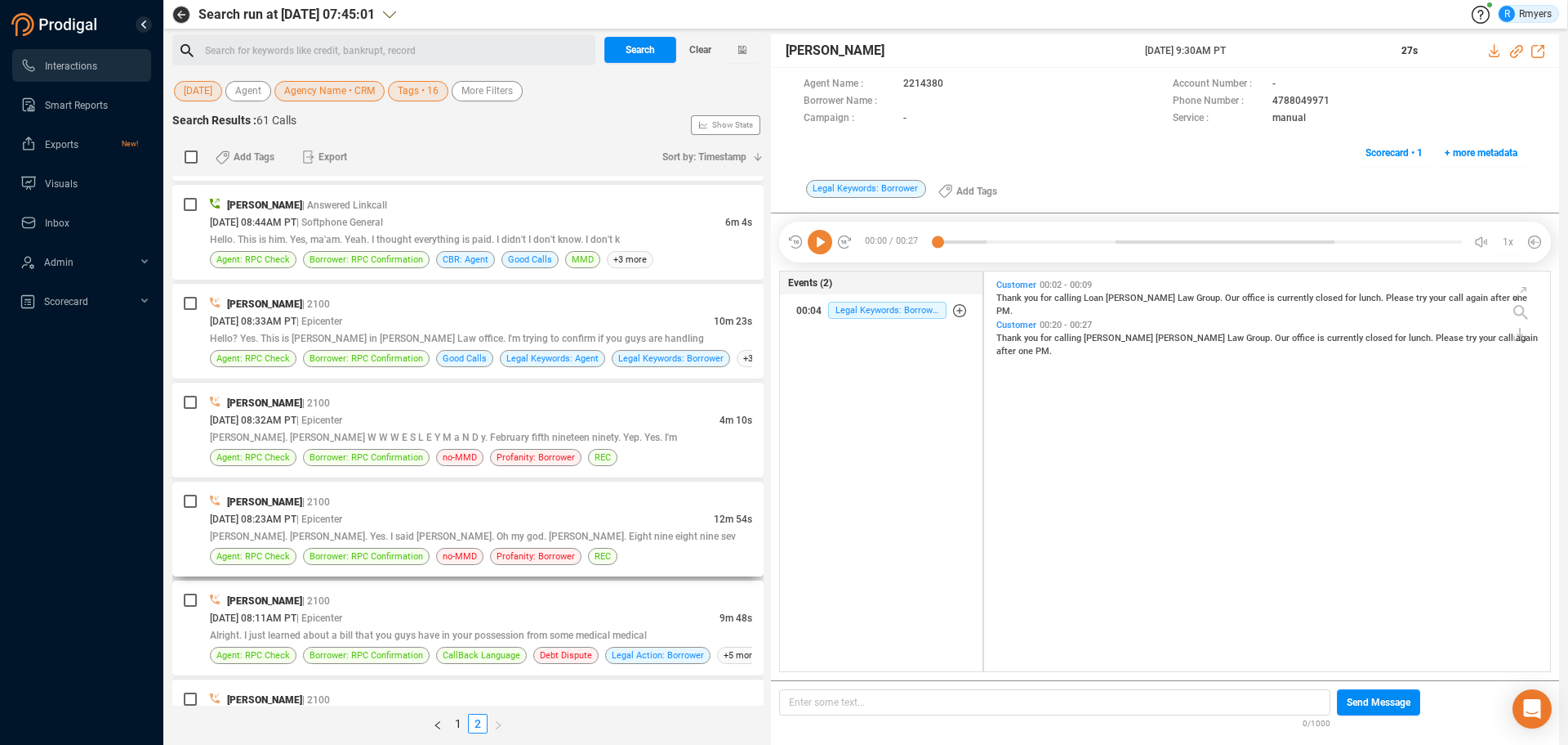
scroll to position [563, 0]
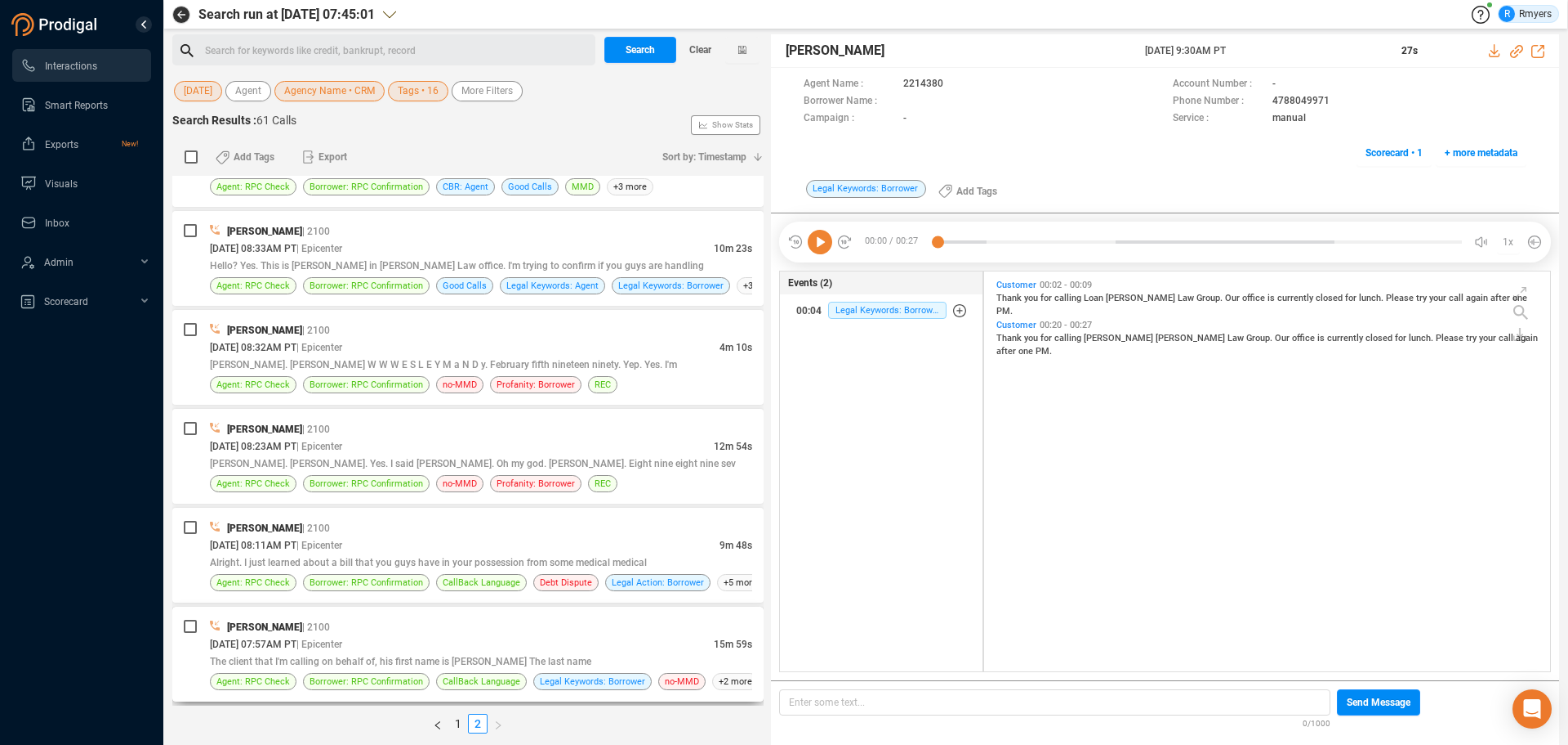
click at [459, 635] on div "[DATE] 07:57AM PT | Epicenter" at bounding box center [461, 643] width 504 height 17
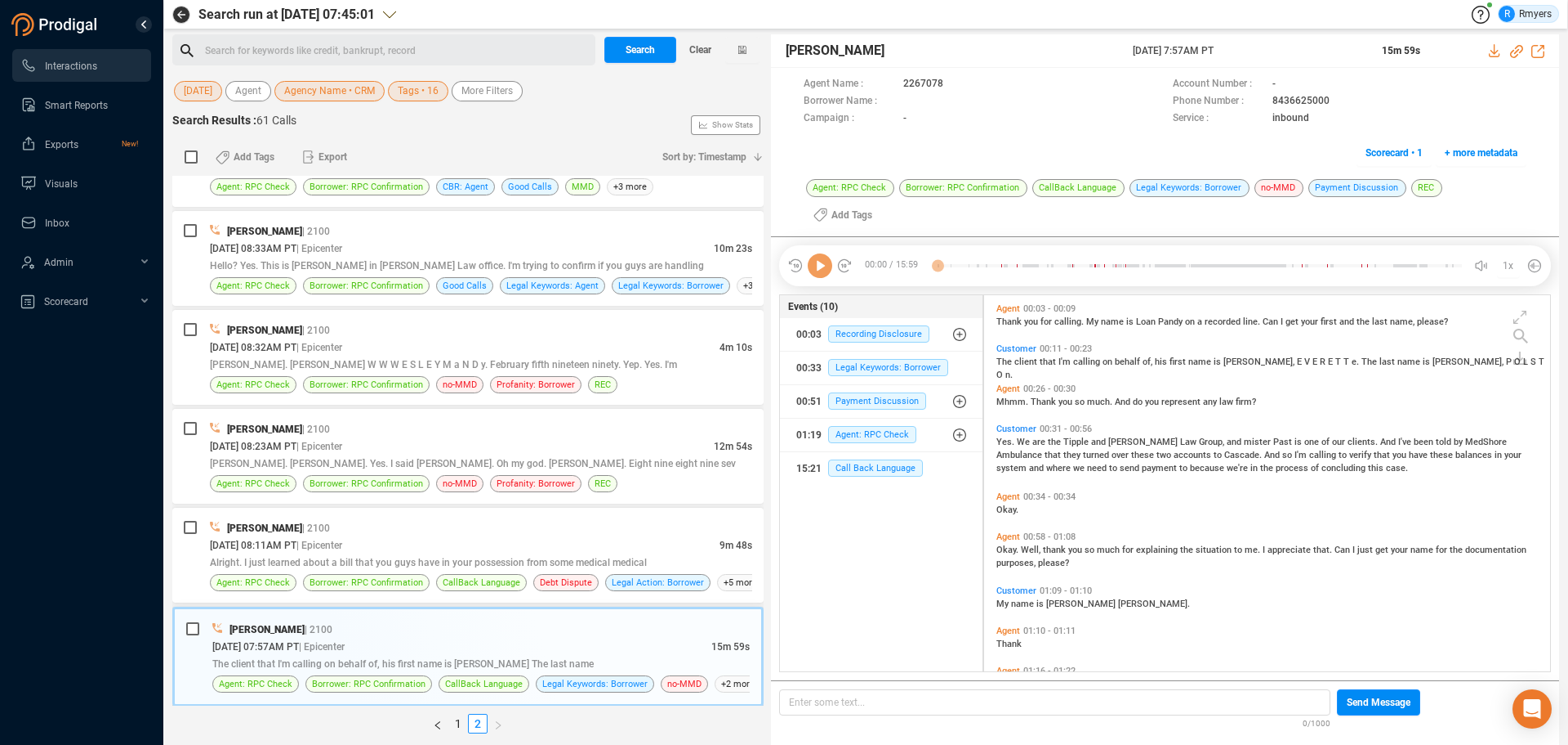
scroll to position [396, 558]
click at [821, 253] on icon at bounding box center [820, 266] width 25 height 25
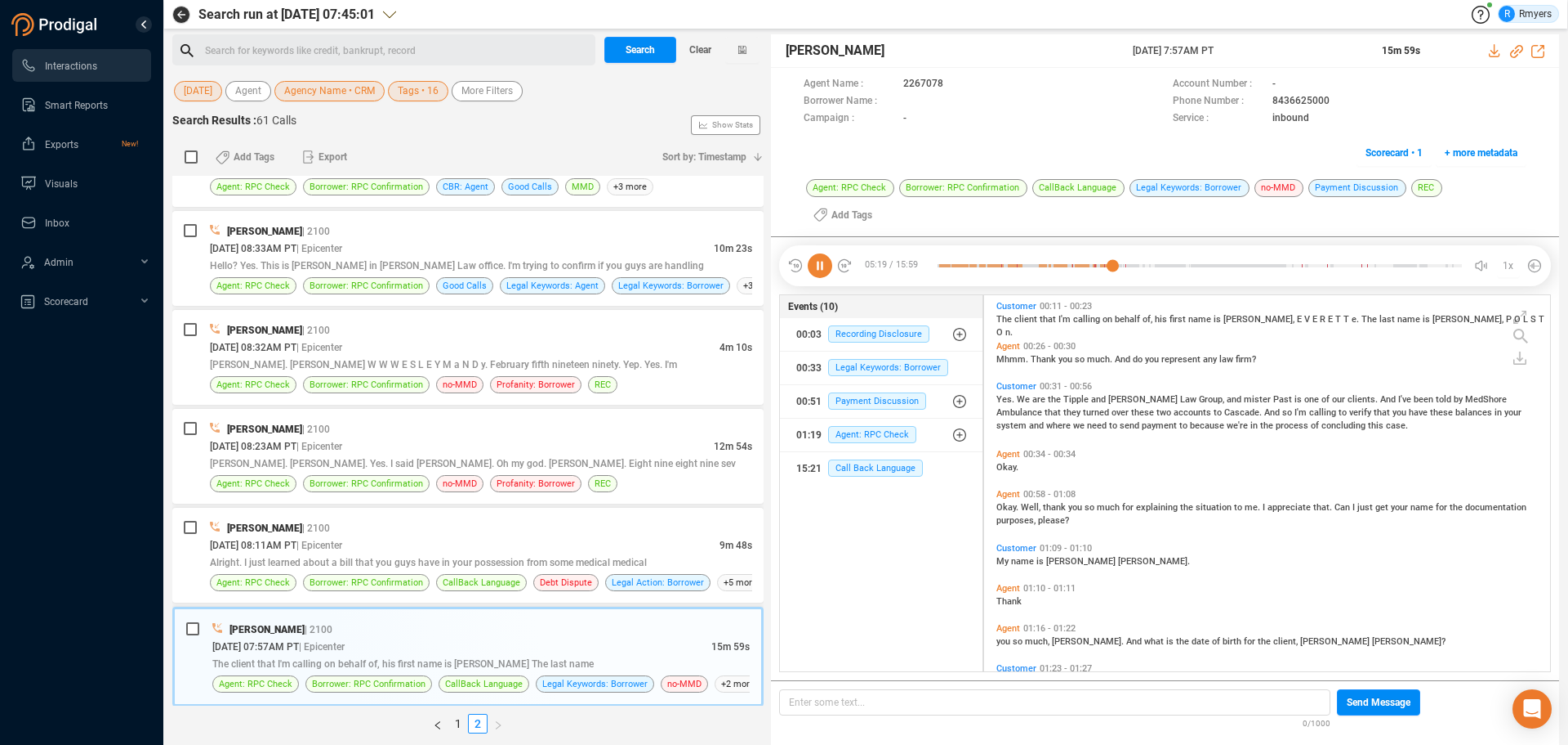
scroll to position [0, 0]
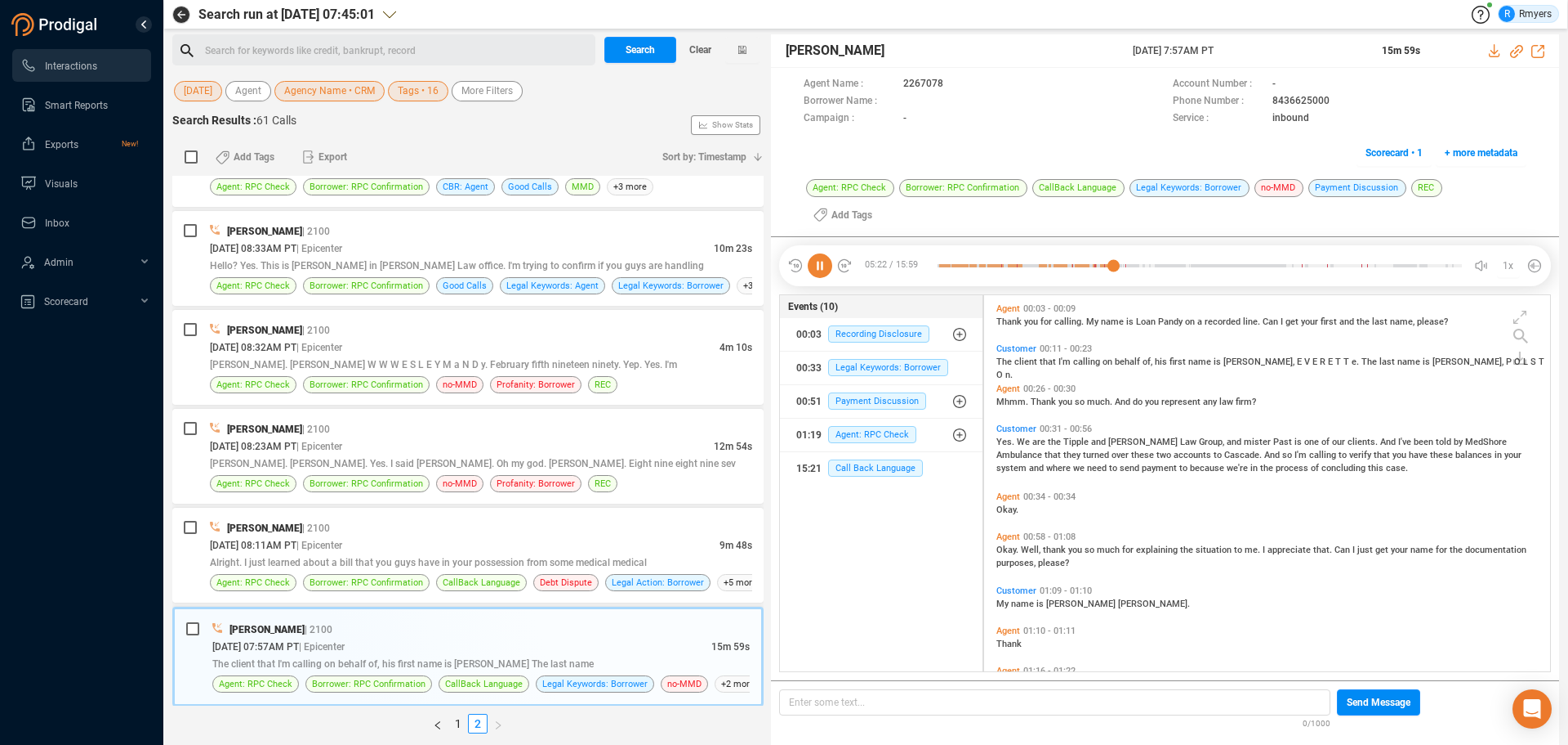
click at [814, 253] on icon at bounding box center [820, 266] width 25 height 25
click at [948, 253] on div at bounding box center [1200, 266] width 524 height 25
click at [825, 253] on icon at bounding box center [820, 266] width 25 height 25
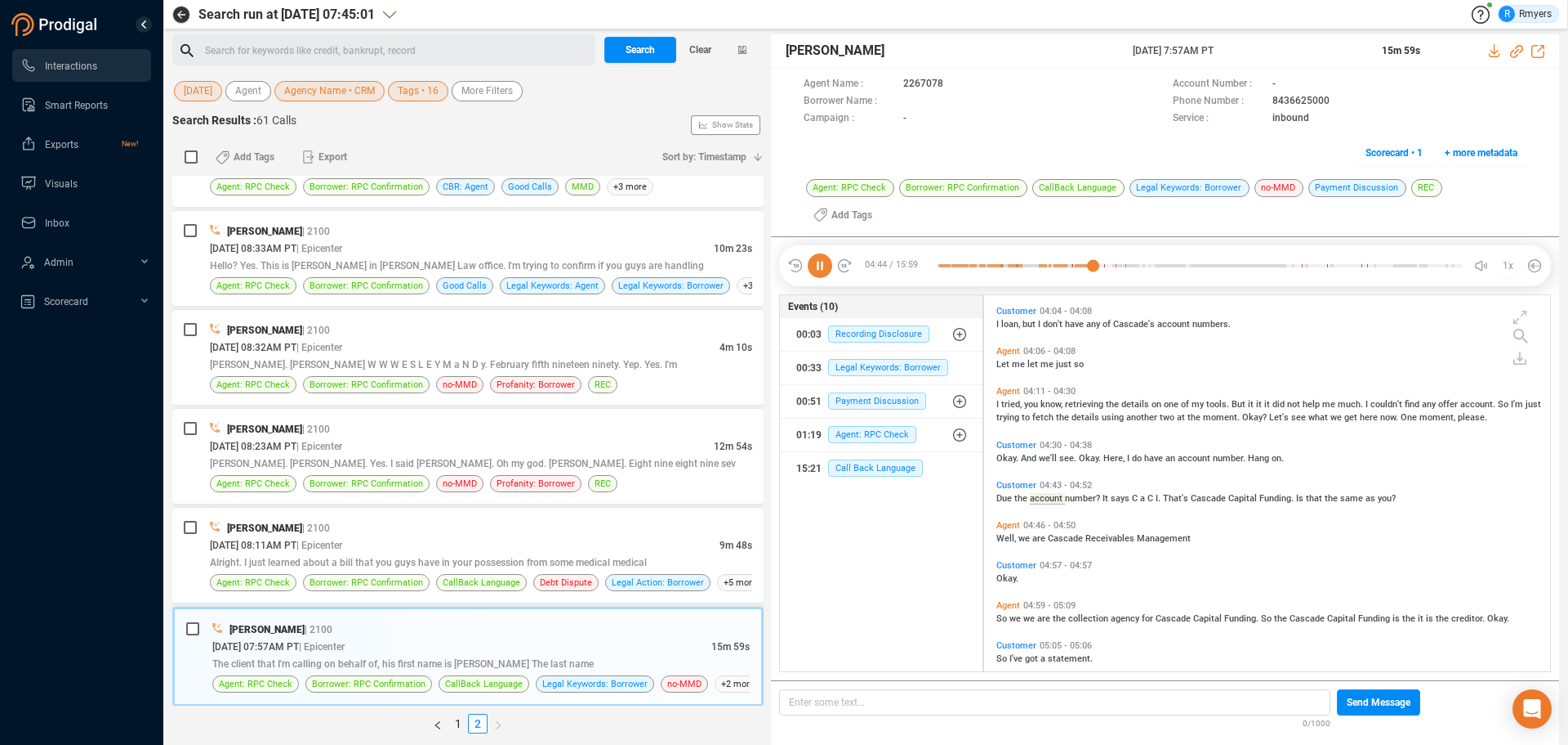
scroll to position [1477, 0]
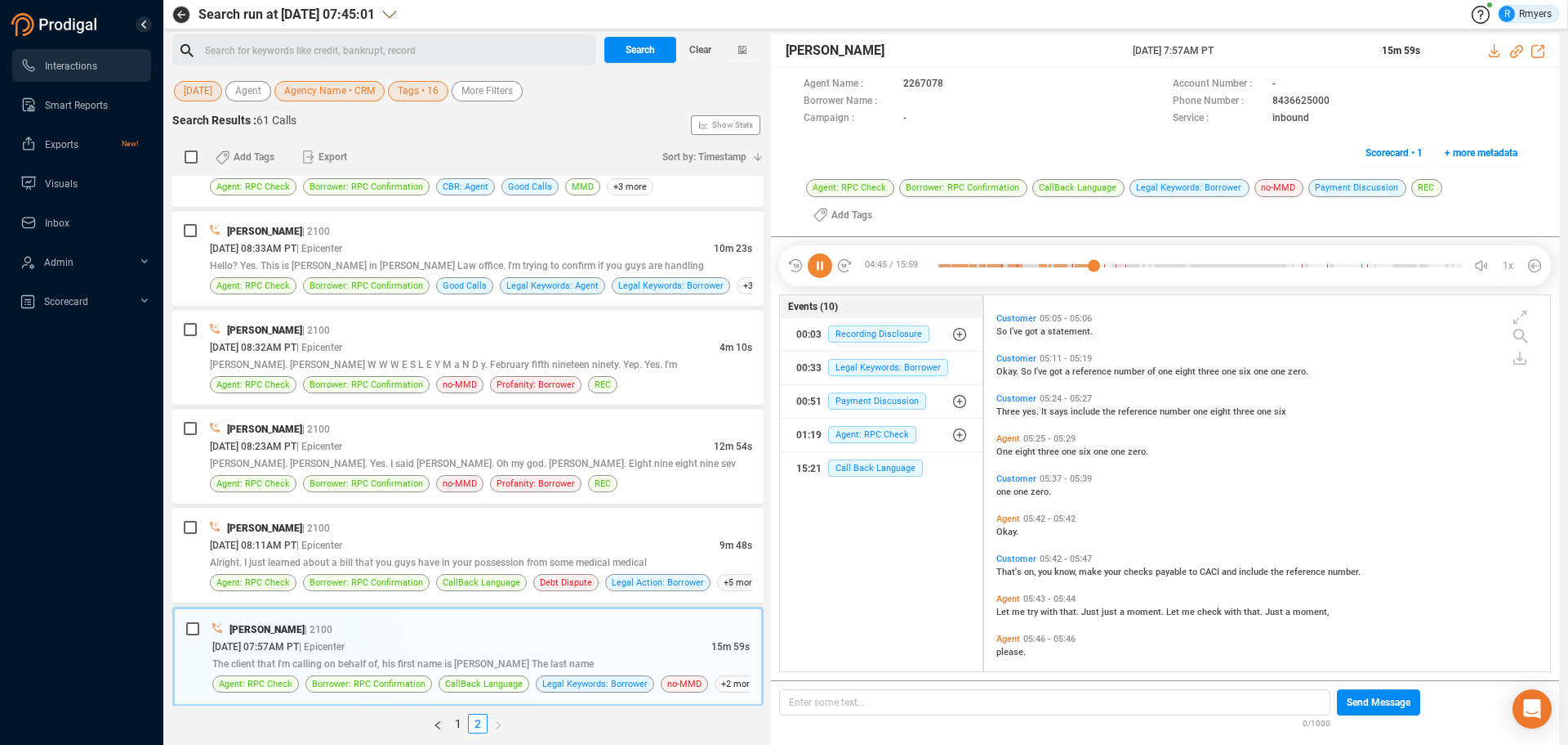
click at [1020, 567] on span "That's" at bounding box center [1011, 571] width 28 height 11
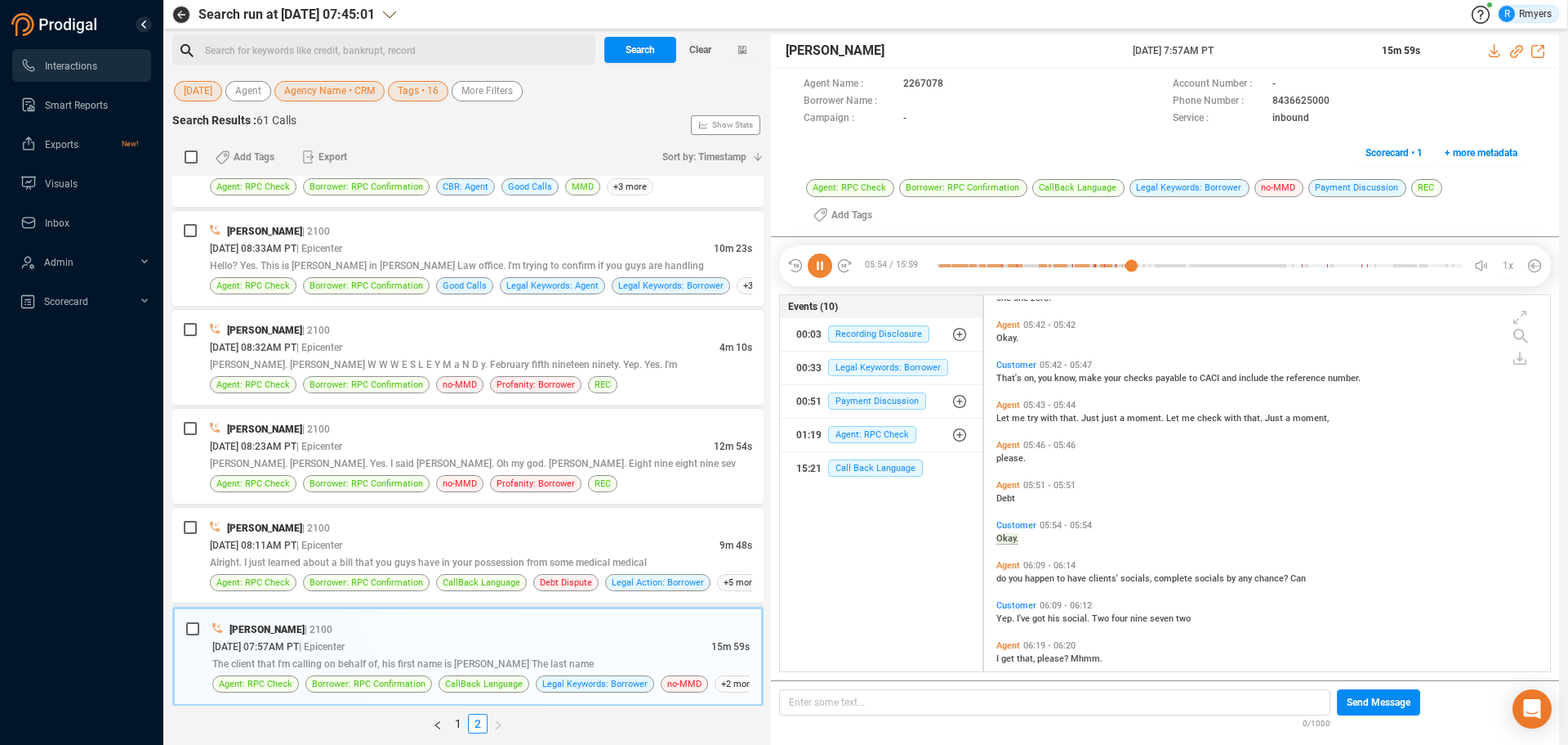
scroll to position [1710, 0]
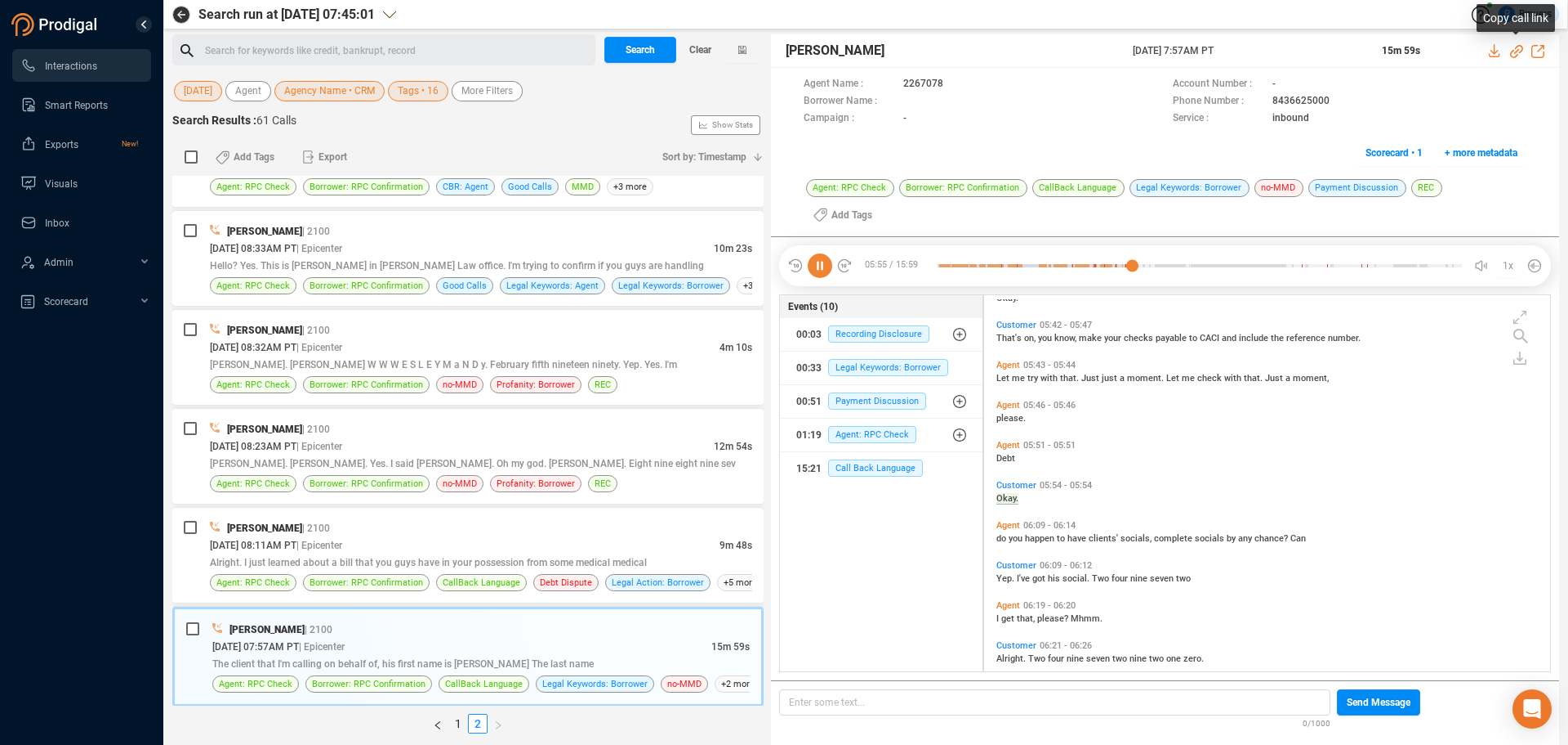
click at [1514, 53] on icon at bounding box center [1517, 52] width 13 height 13
drag, startPoint x: 1132, startPoint y: 53, endPoint x: 1257, endPoint y: 44, distance: 125.3
click at [1257, 44] on div "[PERSON_NAME] [DATE] 7:57AM PT 15m 59s" at bounding box center [1164, 51] width 788 height 34
copy span "[DATE] 7:57AM PT"
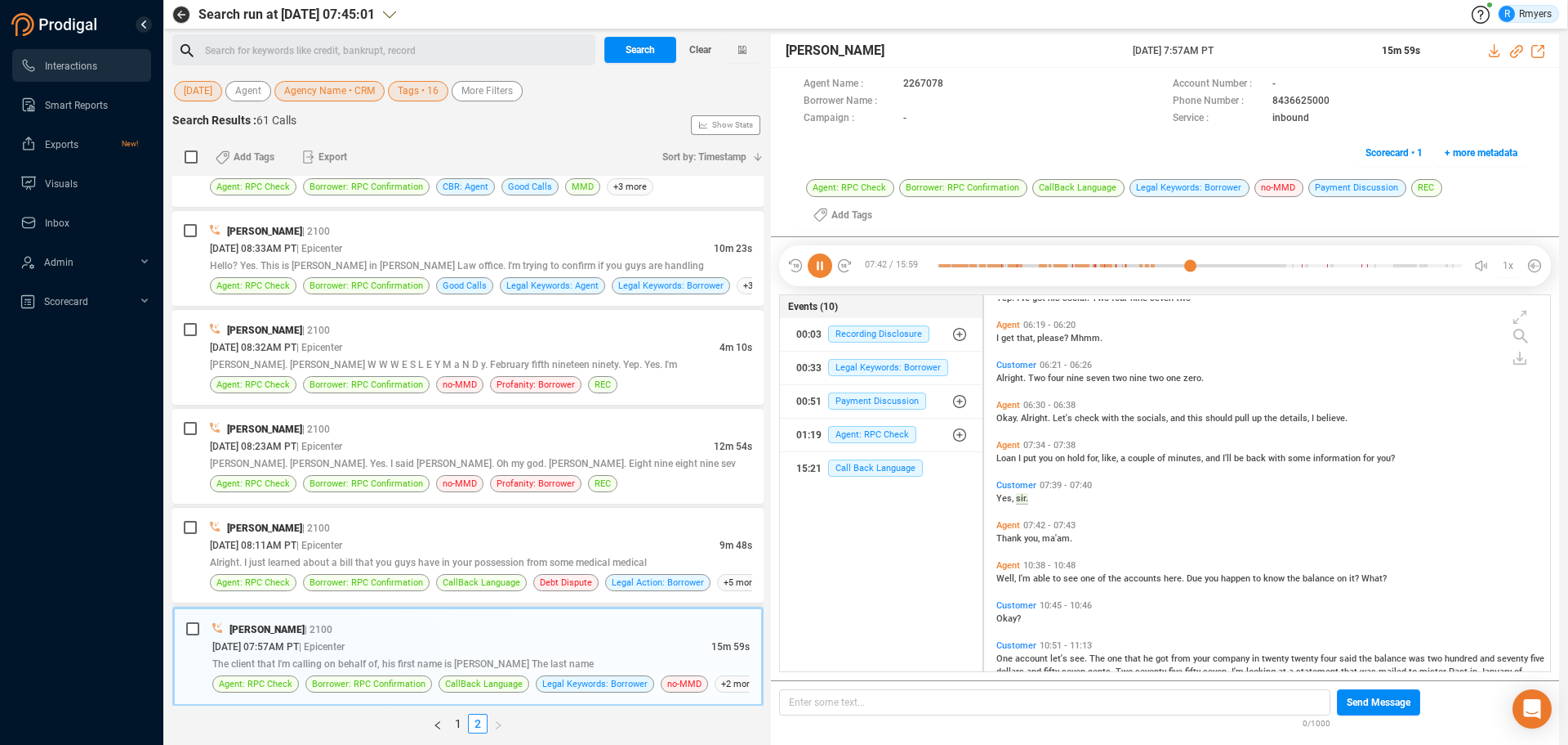
scroll to position [2031, 0]
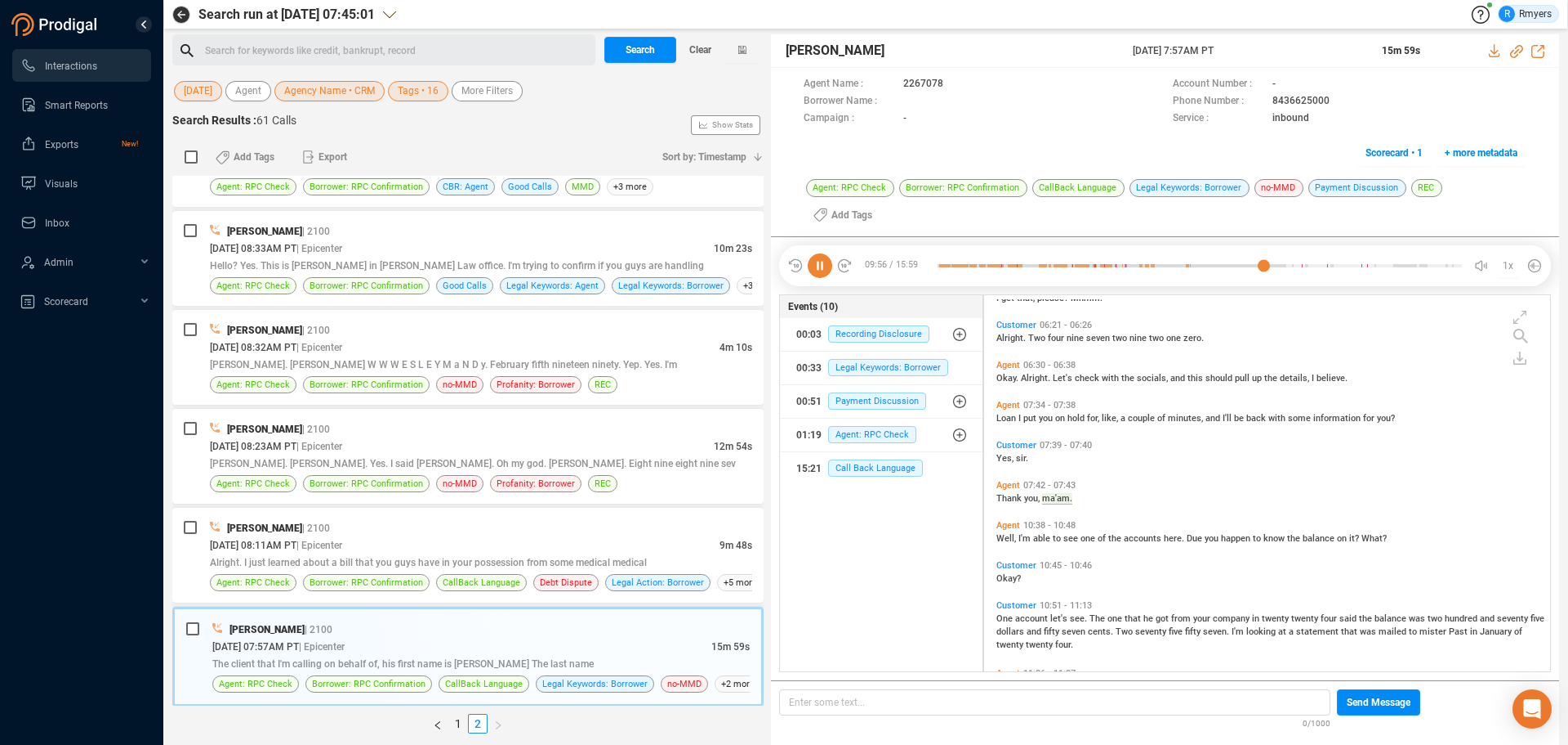
click at [1008, 533] on span "Well," at bounding box center [1008, 538] width 22 height 11
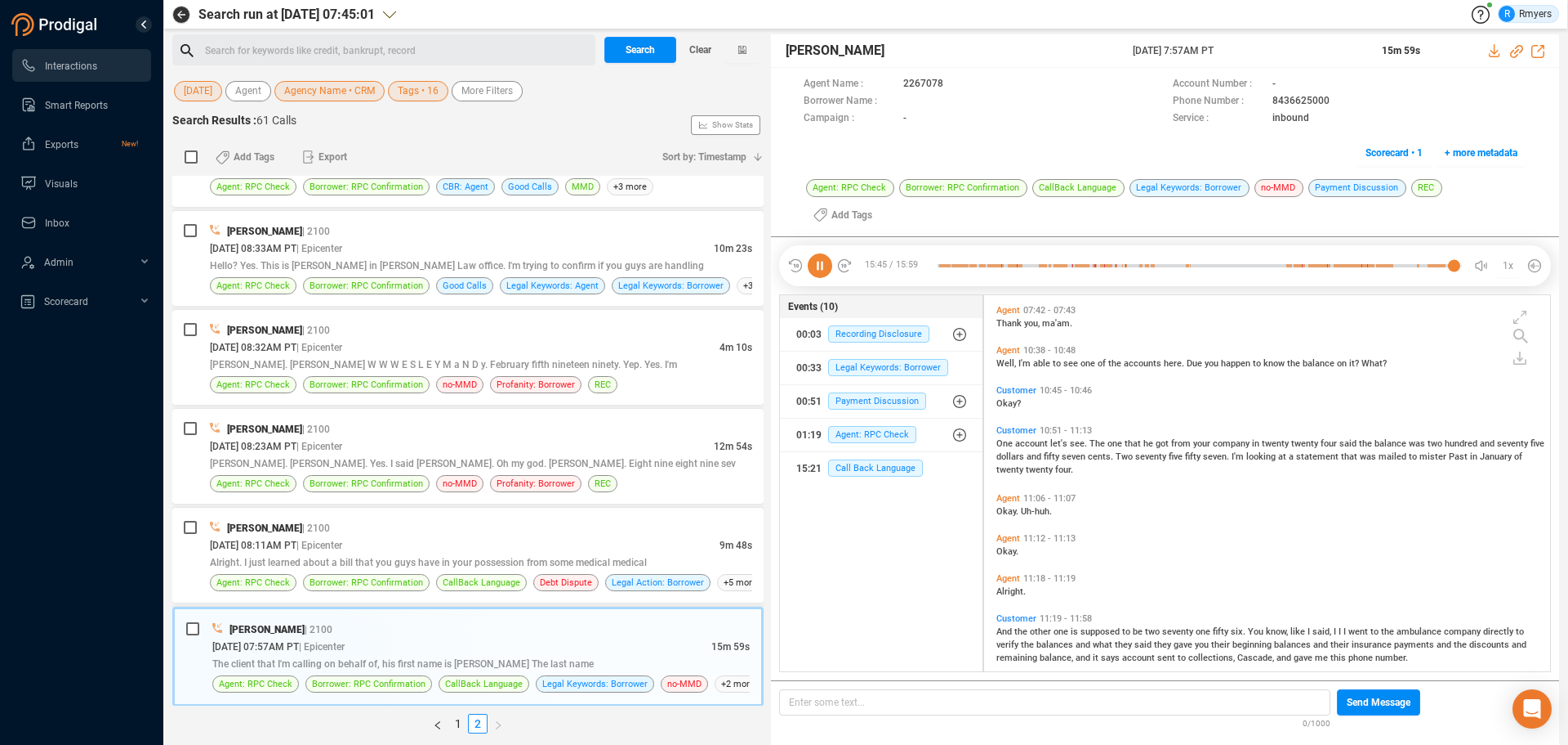
scroll to position [1879, 0]
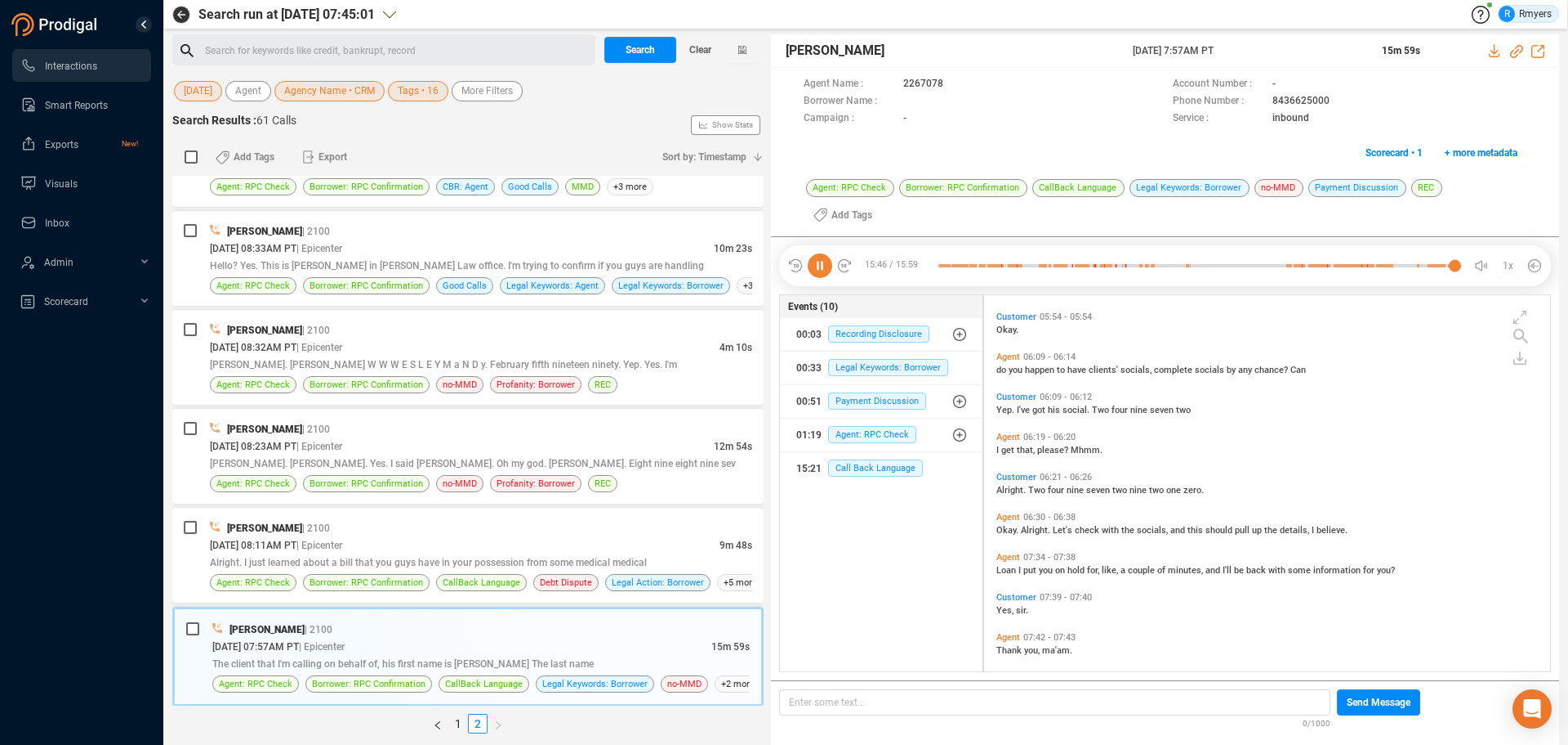
drag, startPoint x: 824, startPoint y: 244, endPoint x: 823, endPoint y: 275, distance: 31.0
click at [823, 253] on icon at bounding box center [820, 266] width 25 height 25
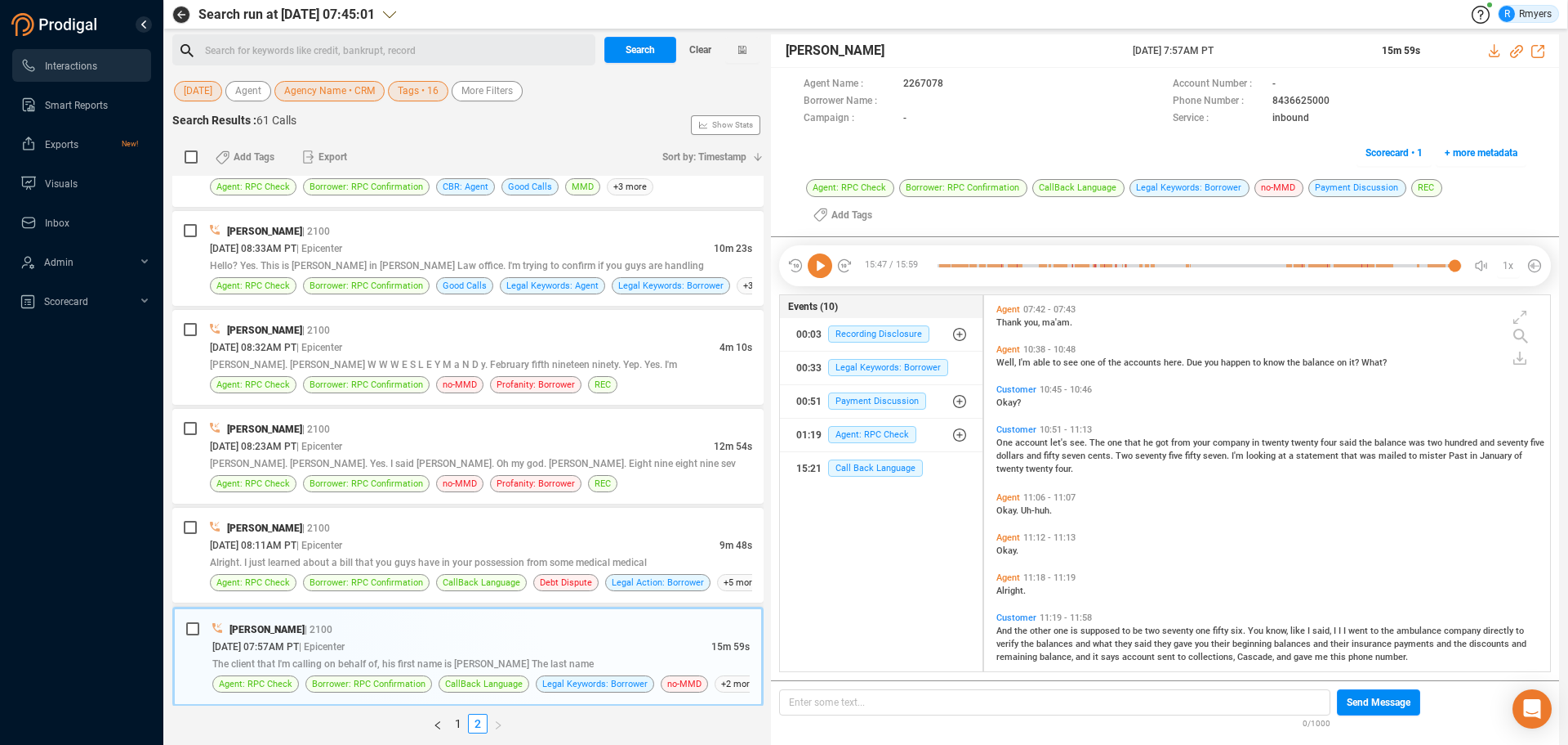
scroll to position [2371, 0]
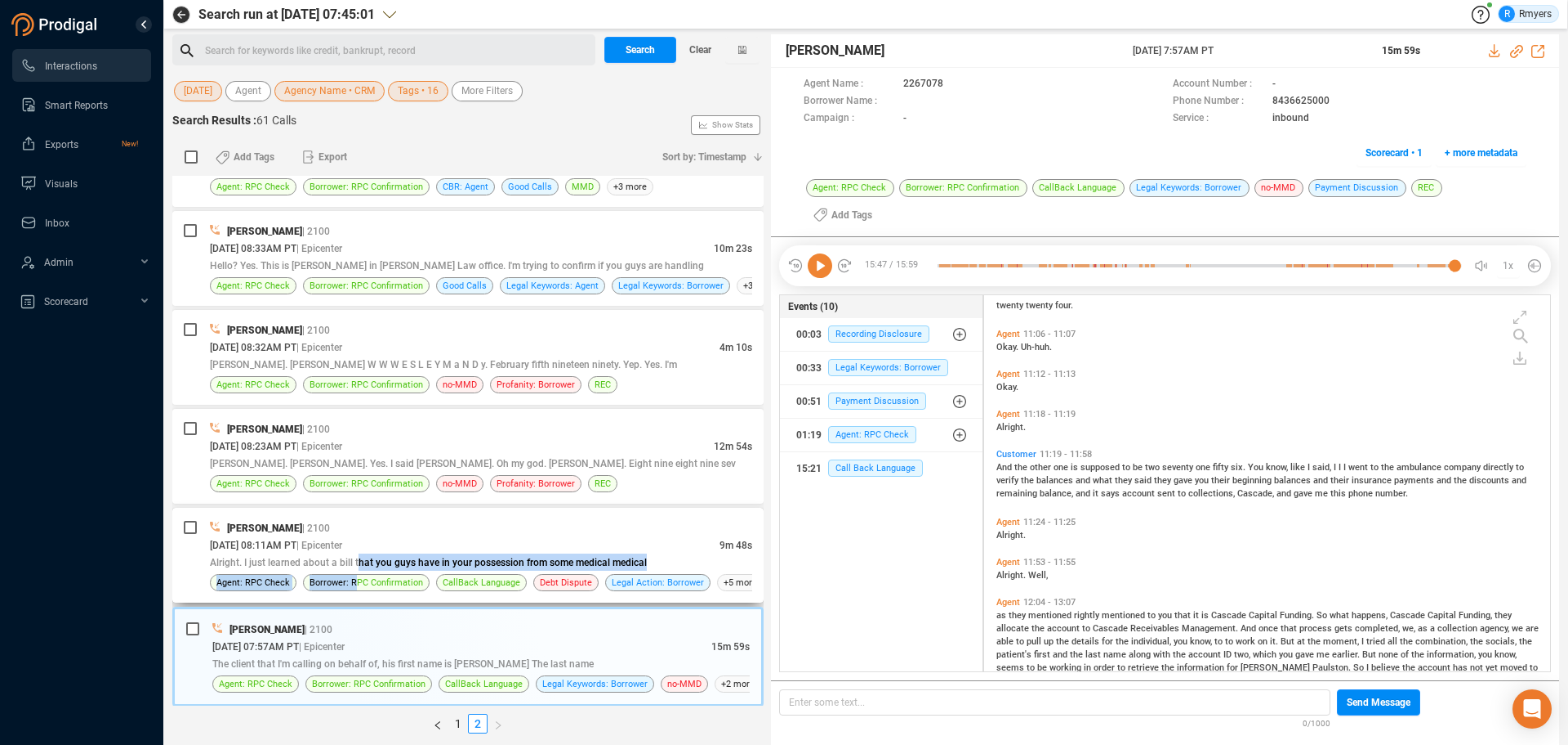
drag, startPoint x: 357, startPoint y: 572, endPoint x: 407, endPoint y: 560, distance: 51.4
click at [357, 571] on div "[PERSON_NAME] | 2100 [DATE] 08:11AM PT | Epicenter 9m 48s Alright. I just learn…" at bounding box center [481, 554] width 542 height 72
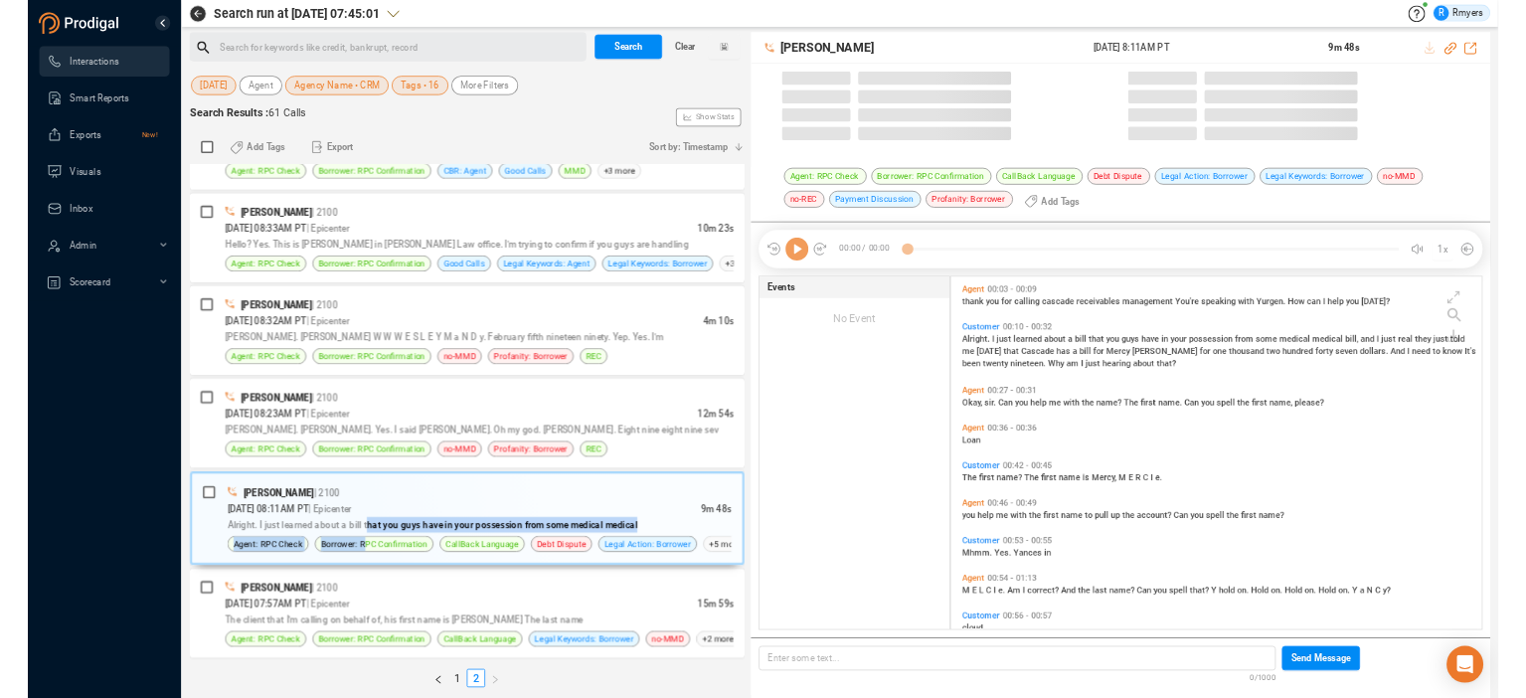
scroll to position [452, 679]
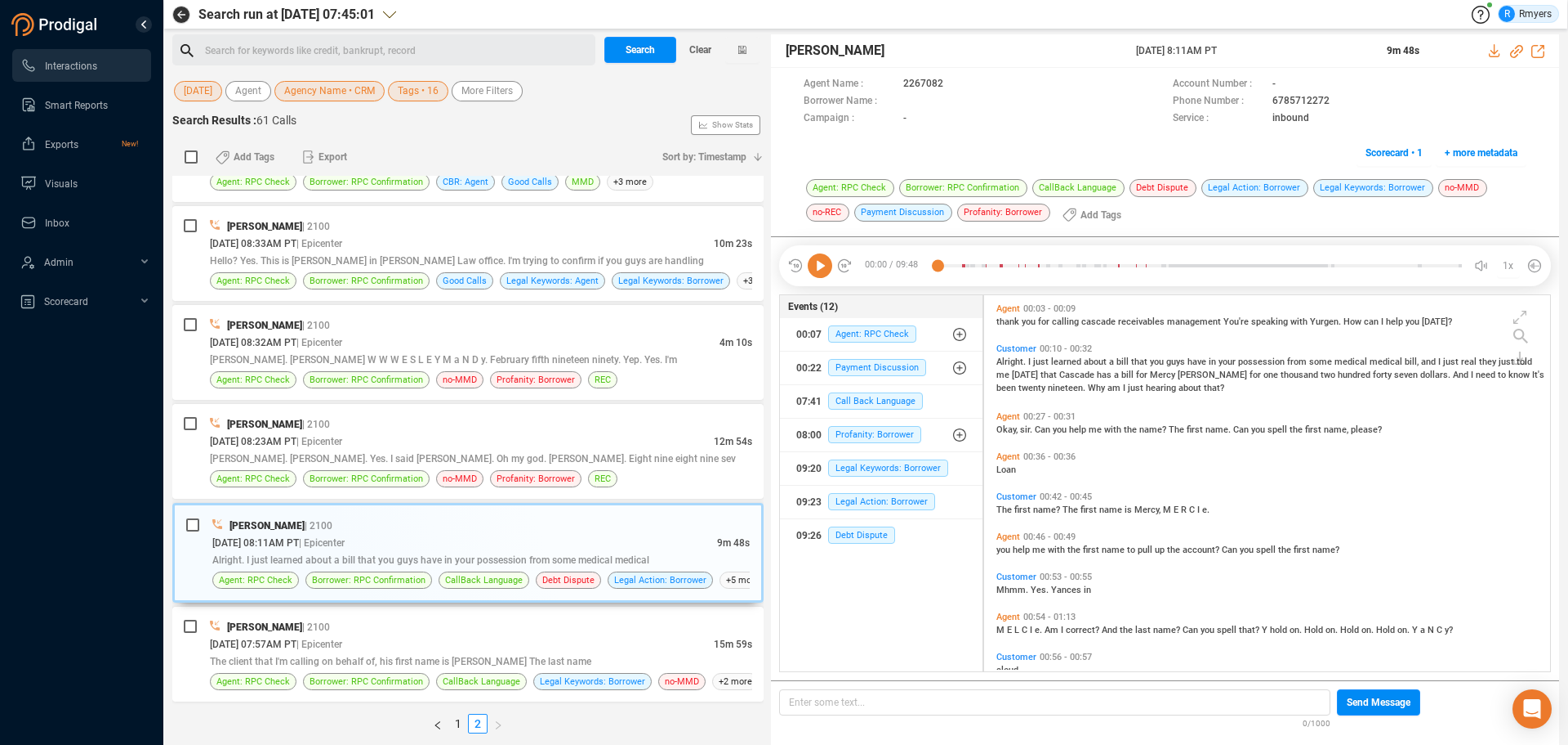
click at [832, 277] on icon at bounding box center [820, 266] width 25 height 25
click at [814, 266] on icon at bounding box center [820, 266] width 25 height 25
click at [814, 275] on icon at bounding box center [820, 266] width 25 height 25
click at [817, 273] on icon at bounding box center [820, 266] width 25 height 25
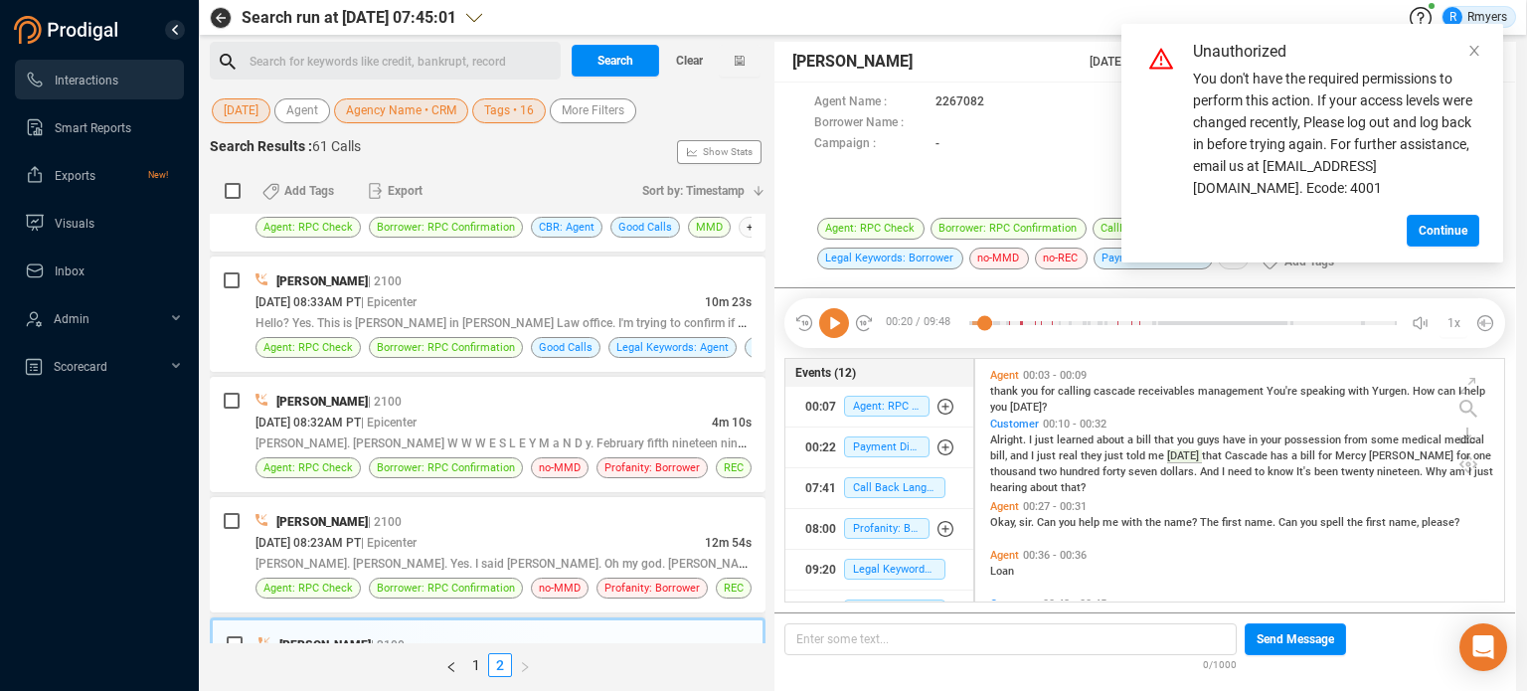
scroll to position [240, 520]
